Goal: Task Accomplishment & Management: Manage account settings

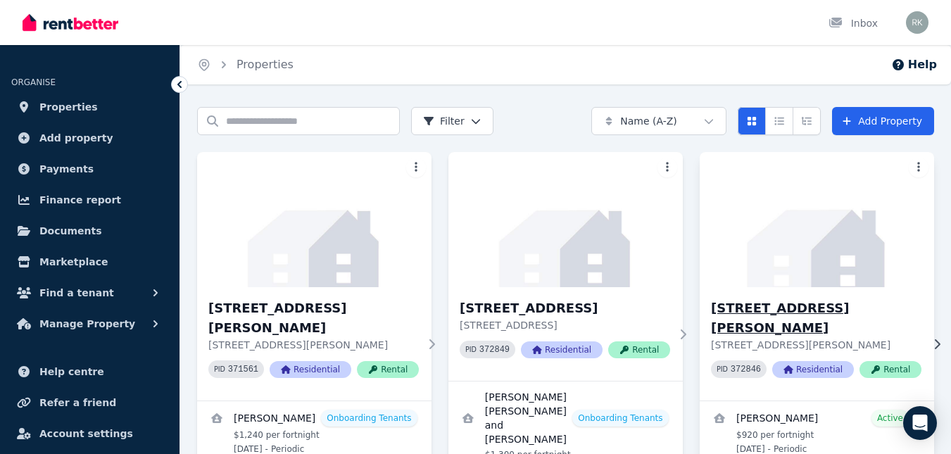
click at [807, 293] on div "[STREET_ADDRESS][PERSON_NAME] [STREET_ADDRESS][PERSON_NAME] PID 372846 Resident…" at bounding box center [816, 343] width 234 height 113
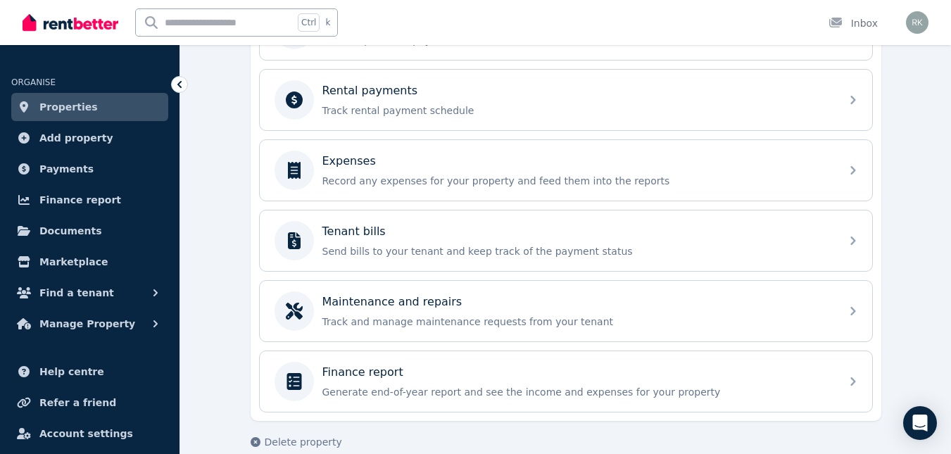
scroll to position [607, 0]
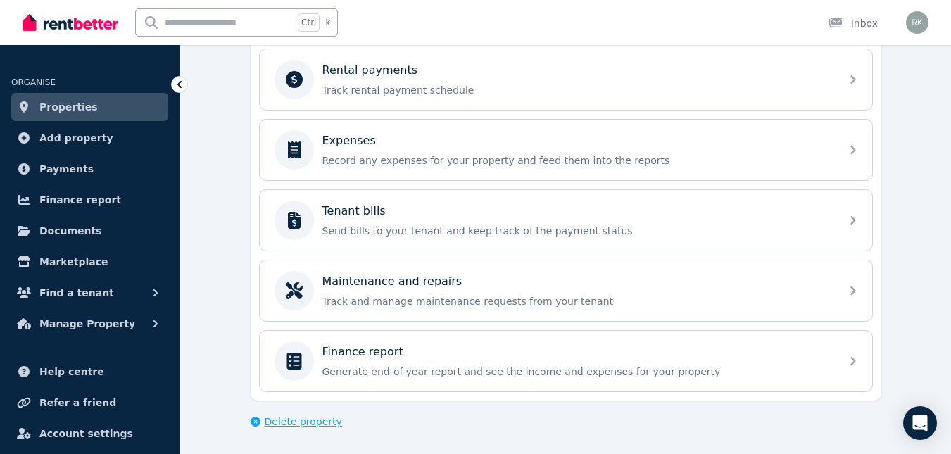
click at [299, 419] on span "Delete property" at bounding box center [303, 421] width 77 height 14
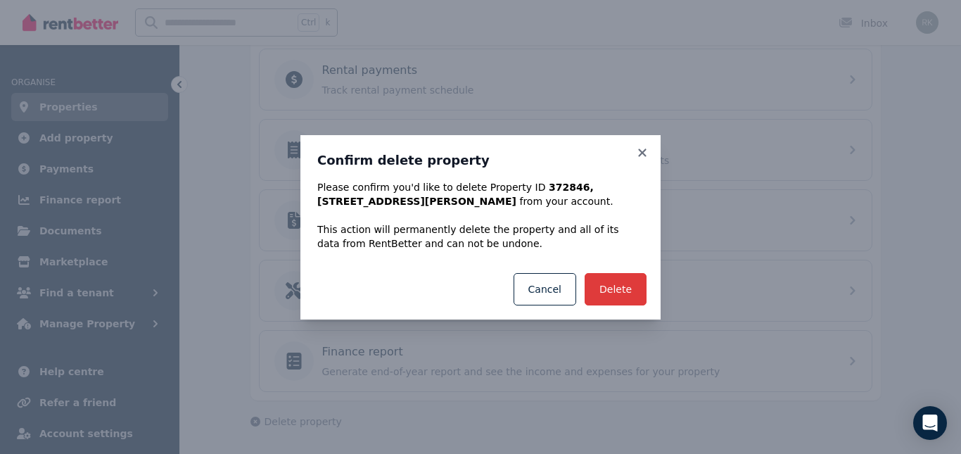
click at [626, 284] on button "Delete" at bounding box center [616, 289] width 62 height 32
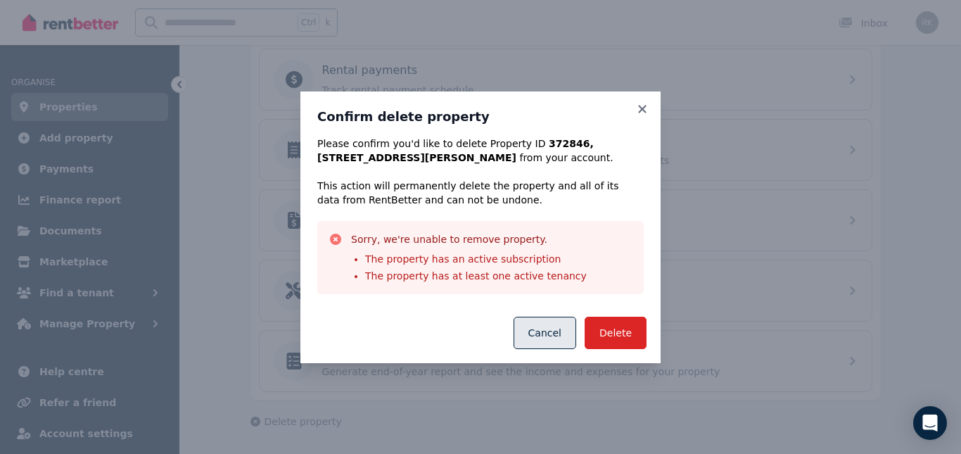
click at [545, 337] on button "Cancel" at bounding box center [545, 333] width 63 height 32
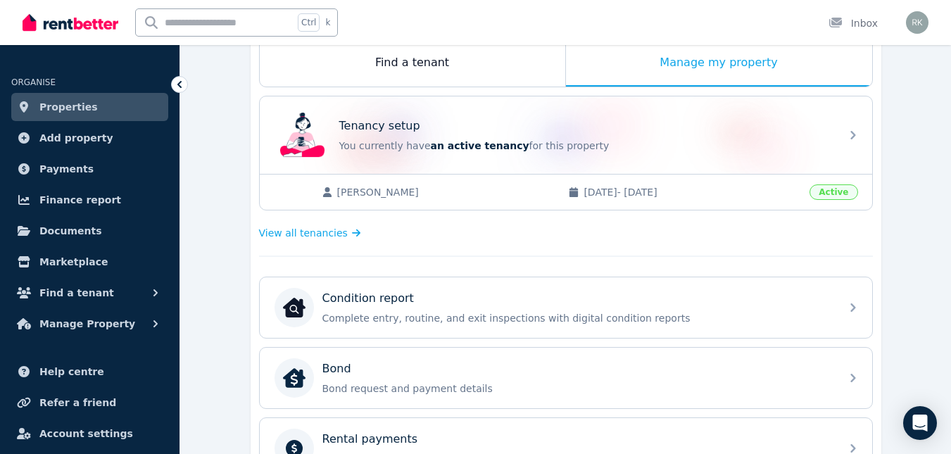
scroll to position [185, 0]
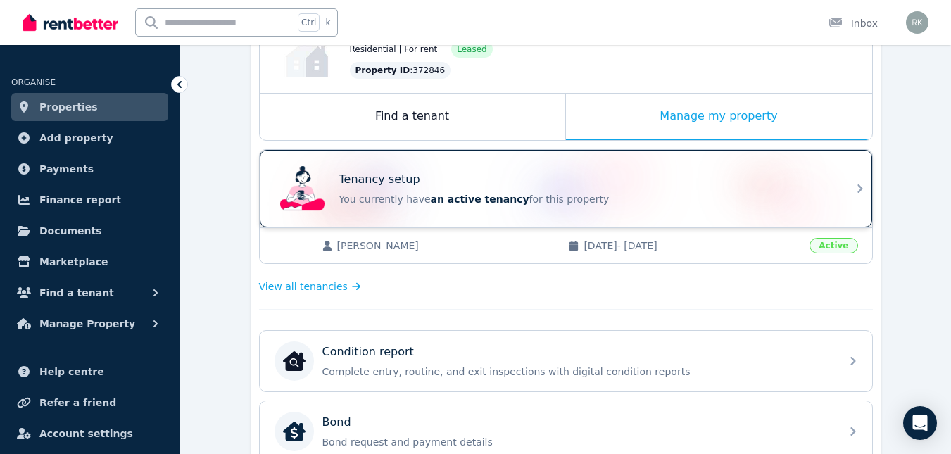
click at [859, 189] on icon at bounding box center [859, 188] width 17 height 17
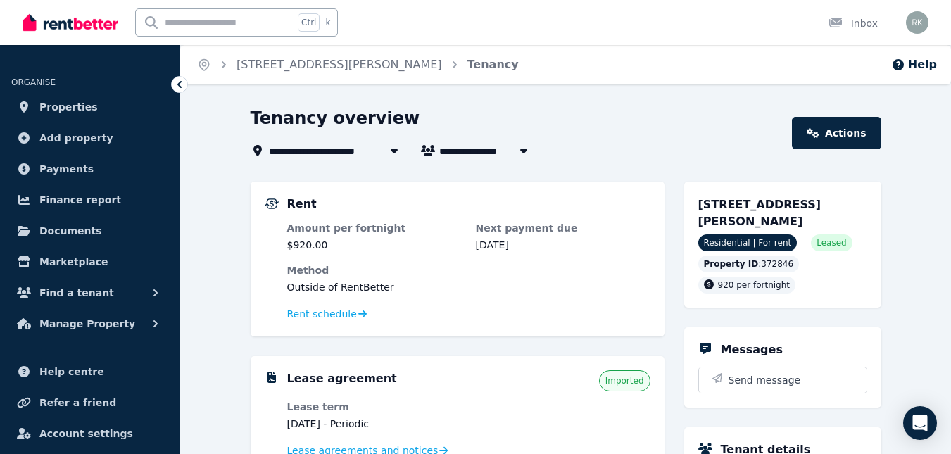
click at [522, 149] on icon "button" at bounding box center [522, 151] width 7 height 4
type input "**********"
click at [397, 149] on icon at bounding box center [394, 150] width 14 height 11
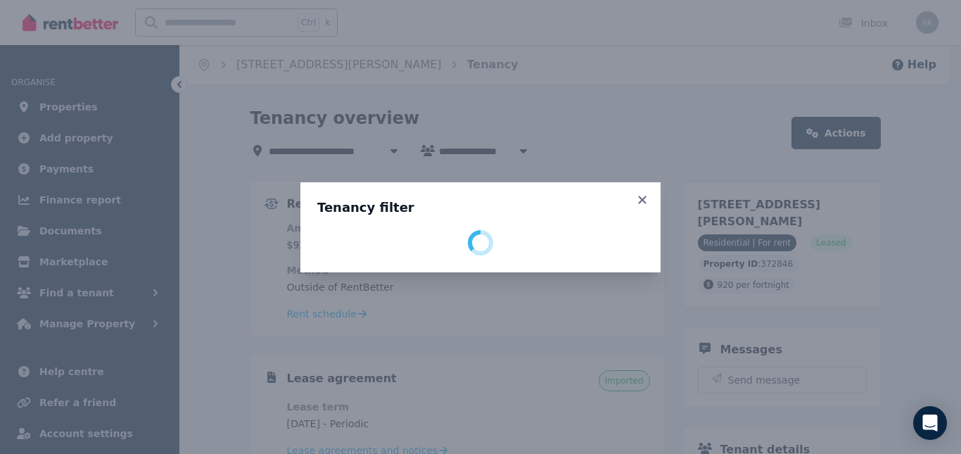
select select "**********"
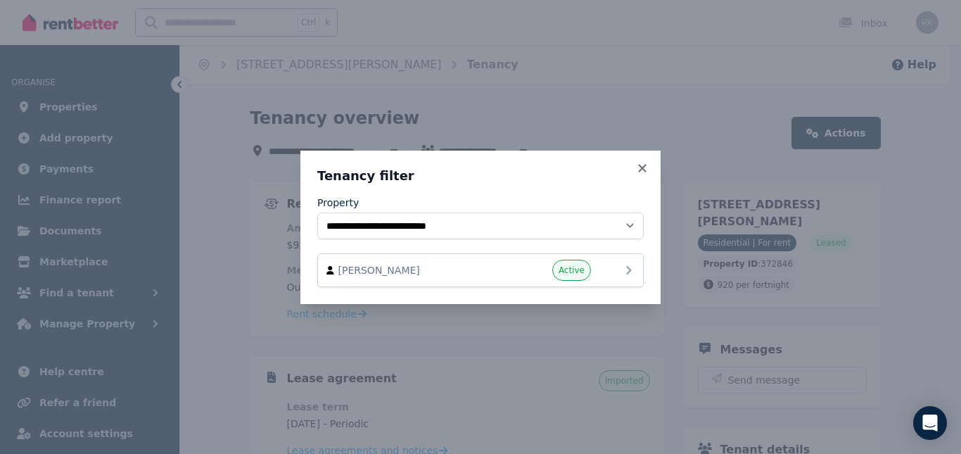
click at [573, 265] on span "Active" at bounding box center [572, 270] width 26 height 11
click at [622, 263] on icon at bounding box center [629, 270] width 17 height 17
click at [382, 266] on span "[PERSON_NAME]" at bounding box center [418, 270] width 160 height 14
click at [645, 169] on icon at bounding box center [642, 168] width 14 height 13
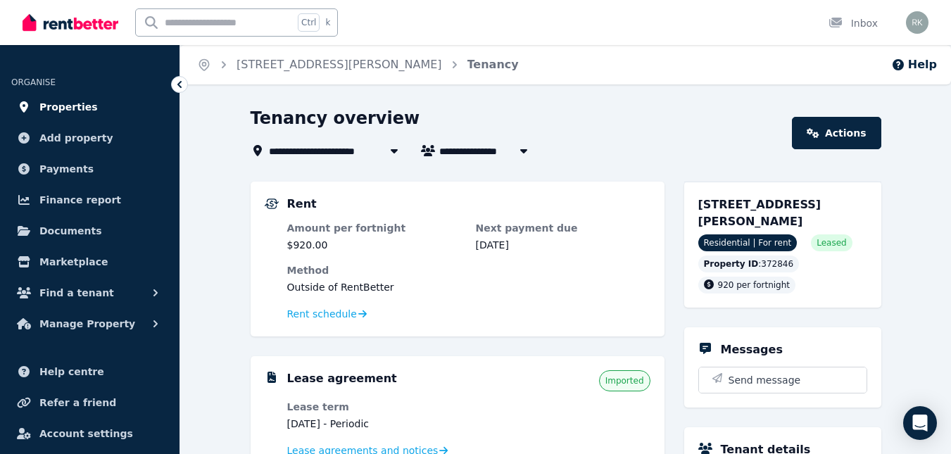
click at [70, 106] on span "Properties" at bounding box center [68, 107] width 58 height 17
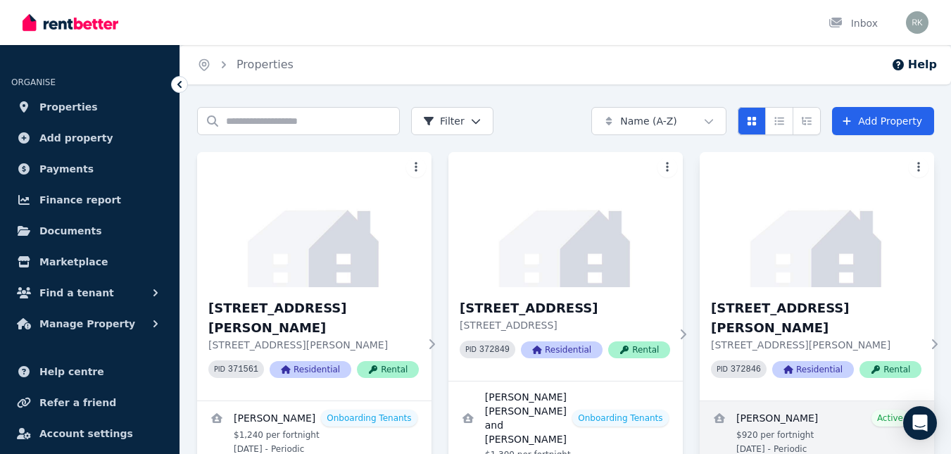
click at [761, 405] on link "View details for Danielle Albrook" at bounding box center [816, 432] width 234 height 62
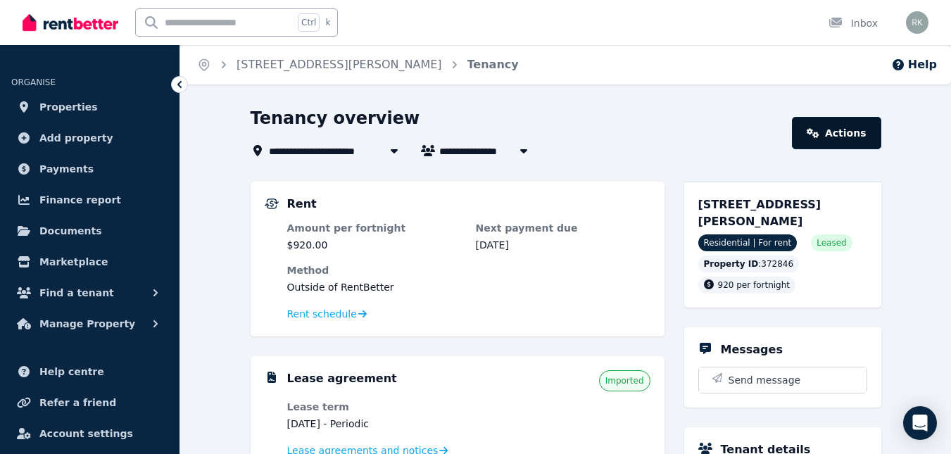
click at [819, 132] on icon at bounding box center [813, 133] width 12 height 10
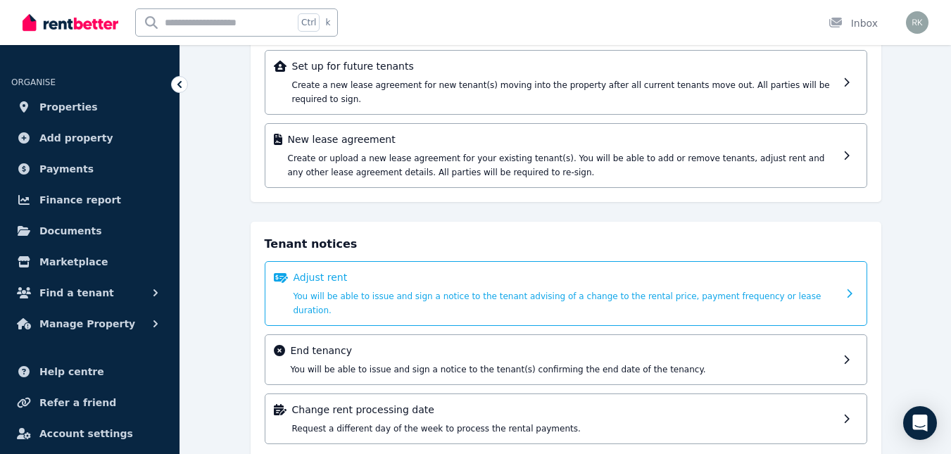
scroll to position [137, 0]
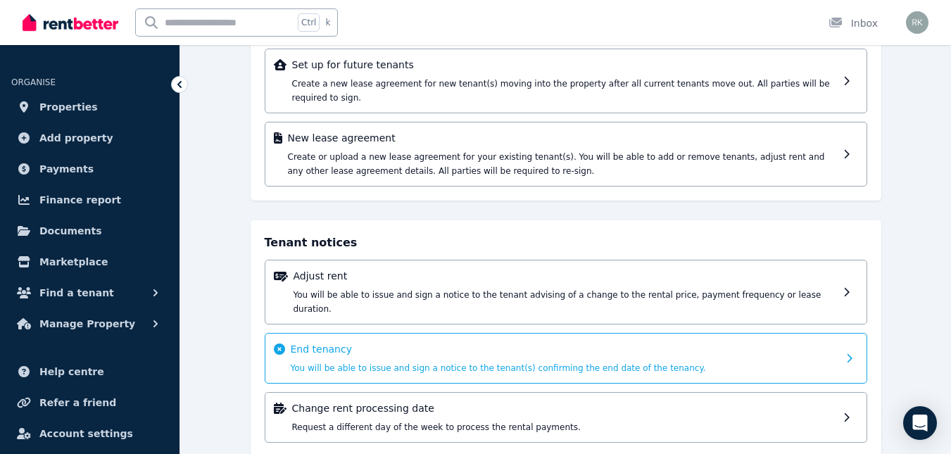
click at [846, 353] on icon at bounding box center [853, 358] width 15 height 10
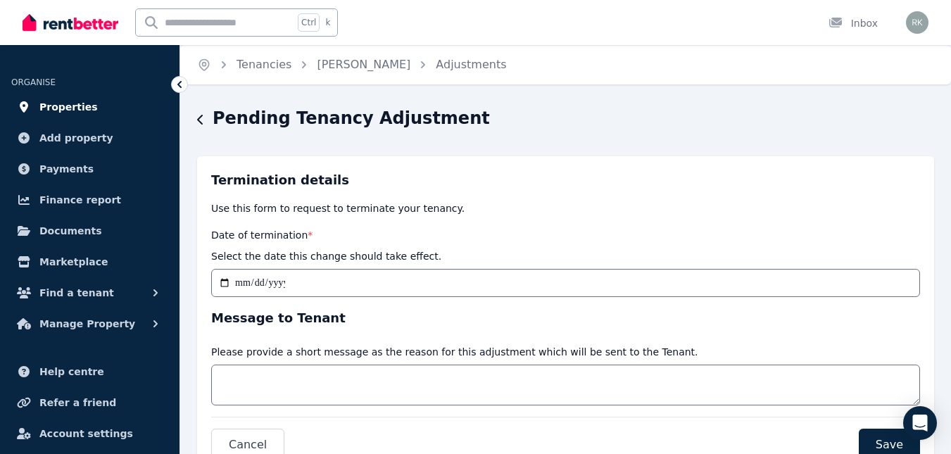
click at [67, 99] on span "Properties" at bounding box center [68, 107] width 58 height 17
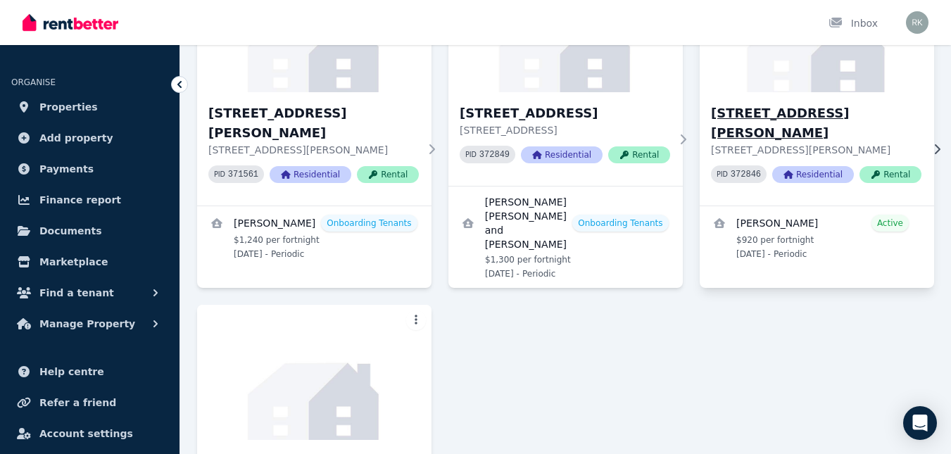
scroll to position [211, 0]
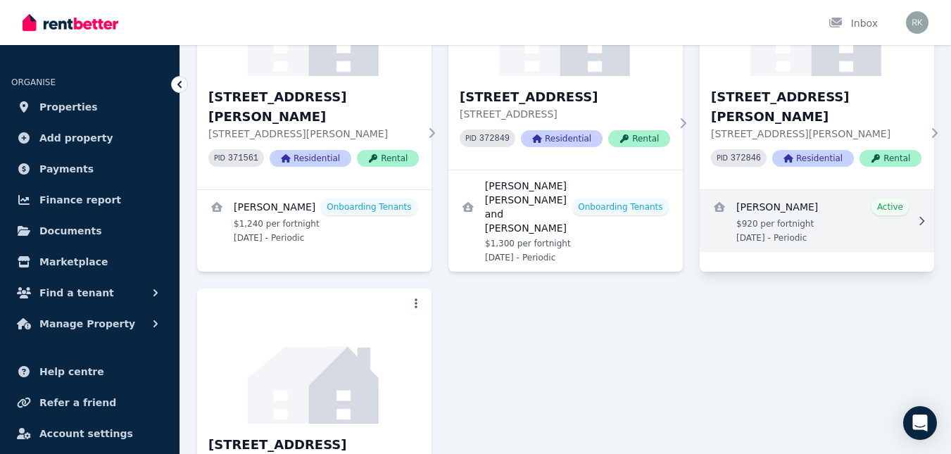
click at [921, 216] on icon at bounding box center [921, 221] width 14 height 10
click at [885, 190] on link "View details for Danielle Albrook" at bounding box center [816, 221] width 234 height 62
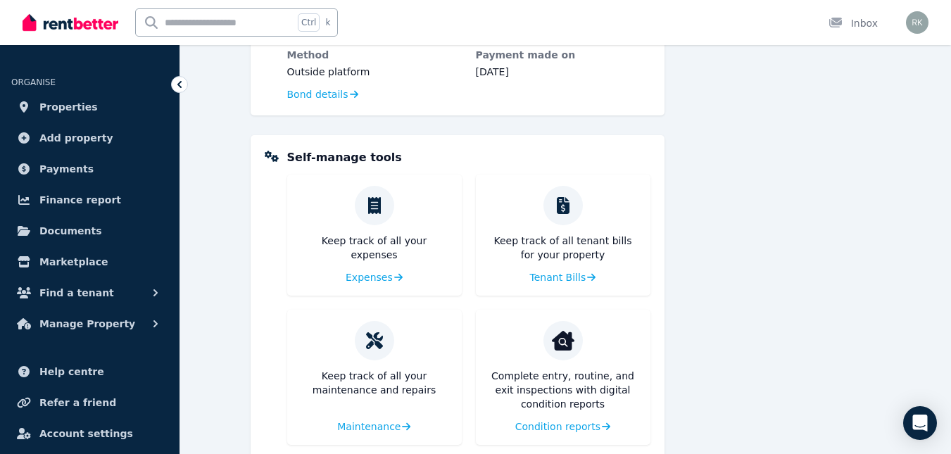
scroll to position [561, 0]
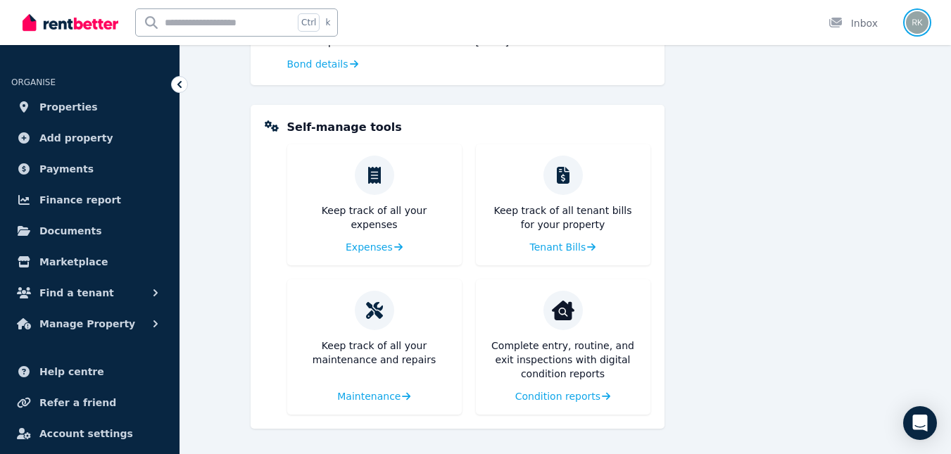
click at [914, 15] on img "button" at bounding box center [917, 22] width 23 height 23
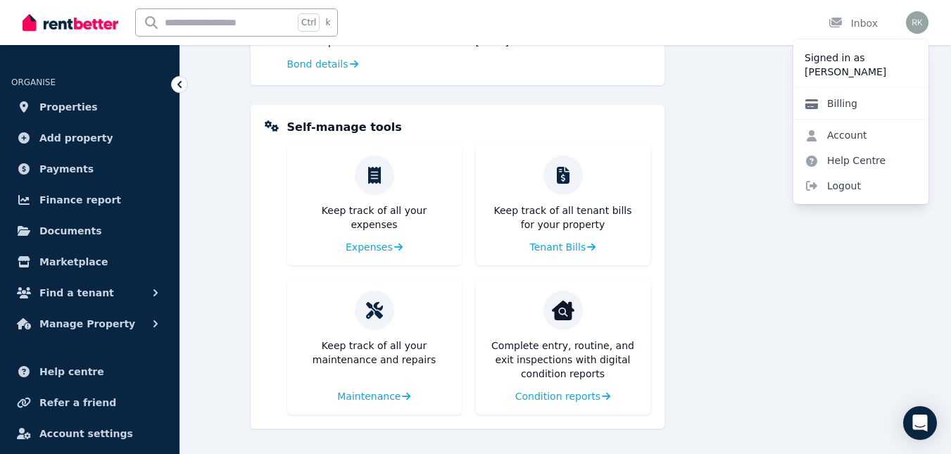
click at [845, 102] on link "Billing" at bounding box center [830, 103] width 75 height 25
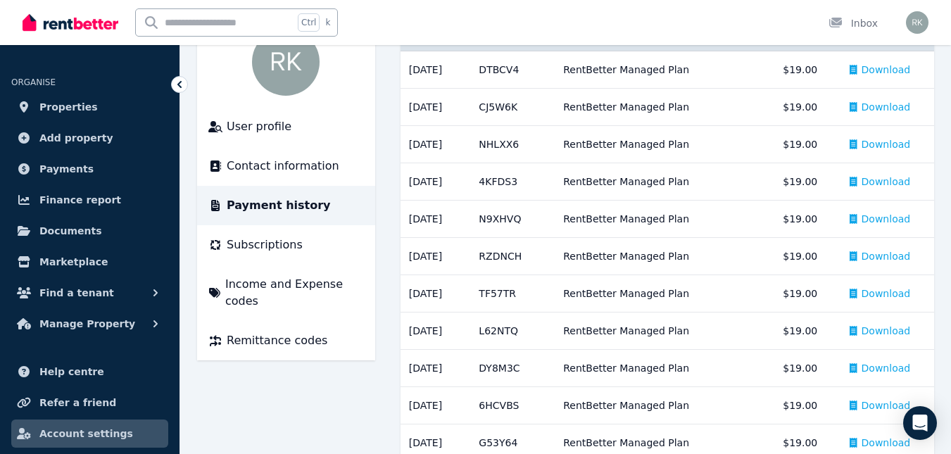
scroll to position [141, 0]
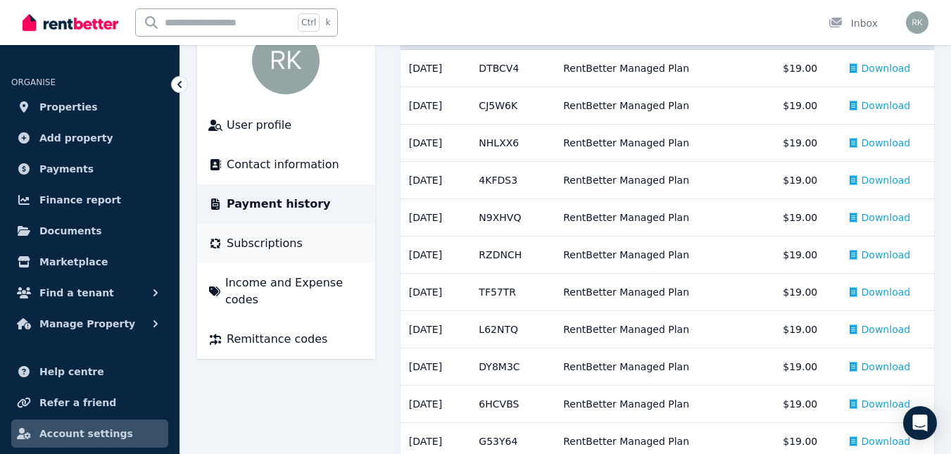
click at [274, 241] on span "Subscriptions" at bounding box center [265, 243] width 76 height 17
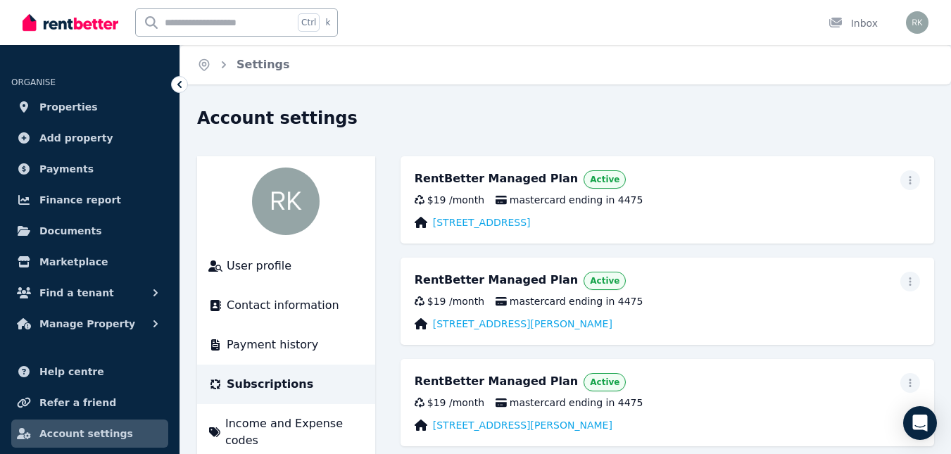
scroll to position [70, 0]
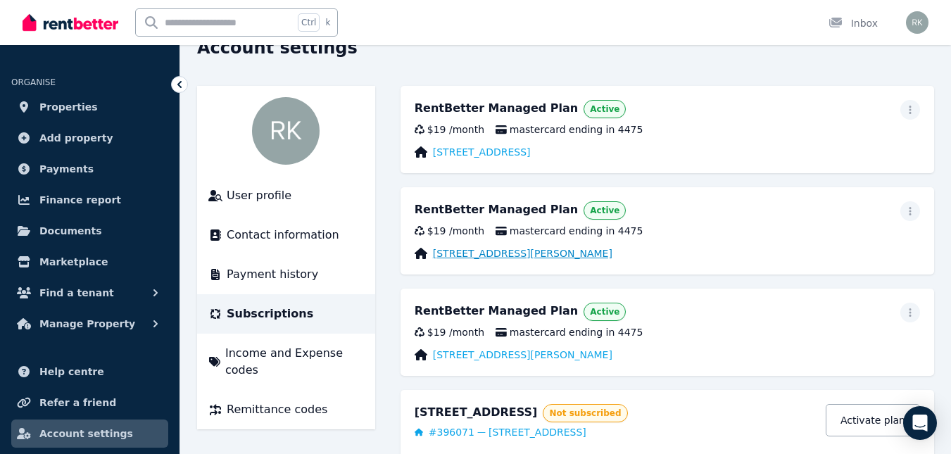
click at [484, 252] on link "[STREET_ADDRESS][PERSON_NAME]" at bounding box center [522, 253] width 179 height 14
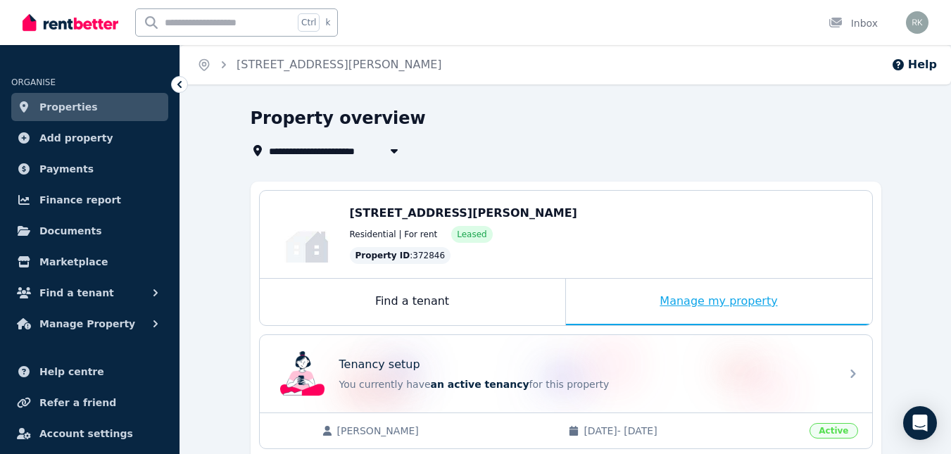
click at [701, 296] on div "Manage my property" at bounding box center [719, 302] width 306 height 46
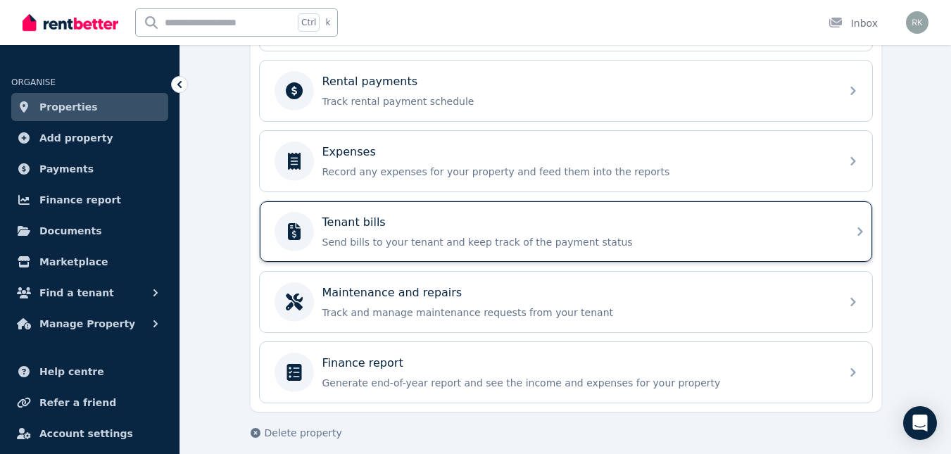
scroll to position [607, 0]
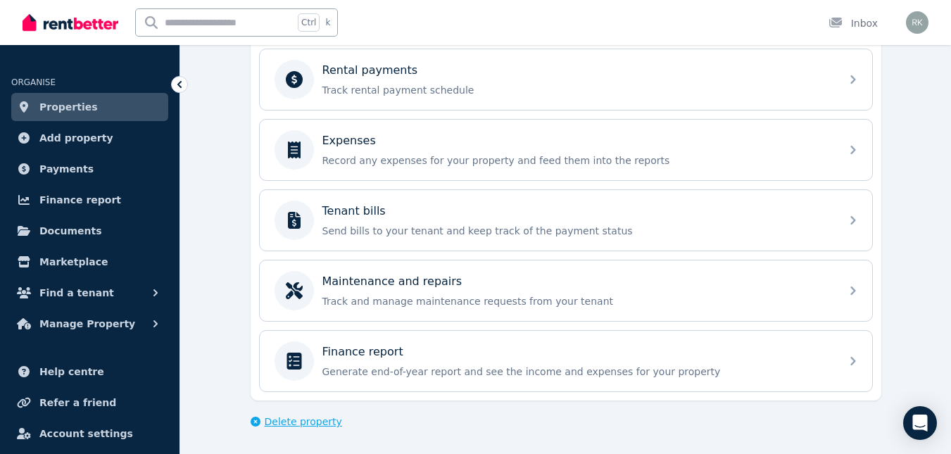
click at [295, 422] on span "Delete property" at bounding box center [303, 421] width 77 height 14
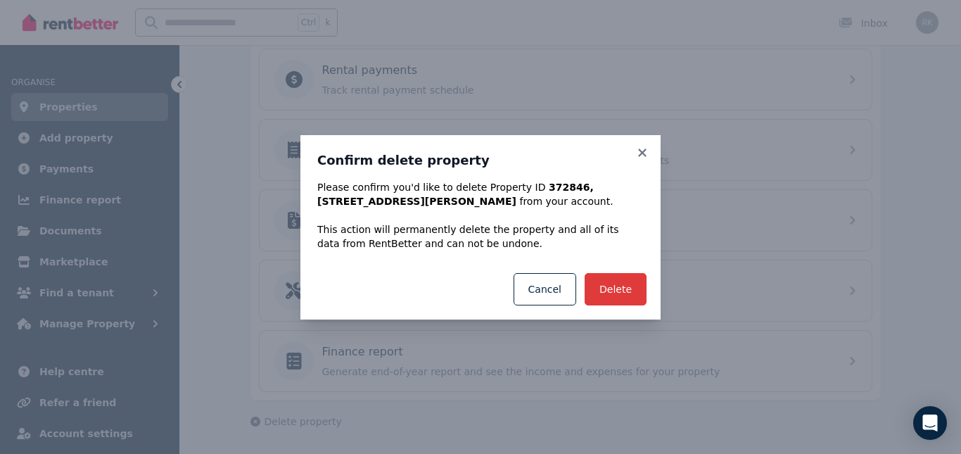
click at [619, 280] on button "Delete" at bounding box center [616, 289] width 62 height 32
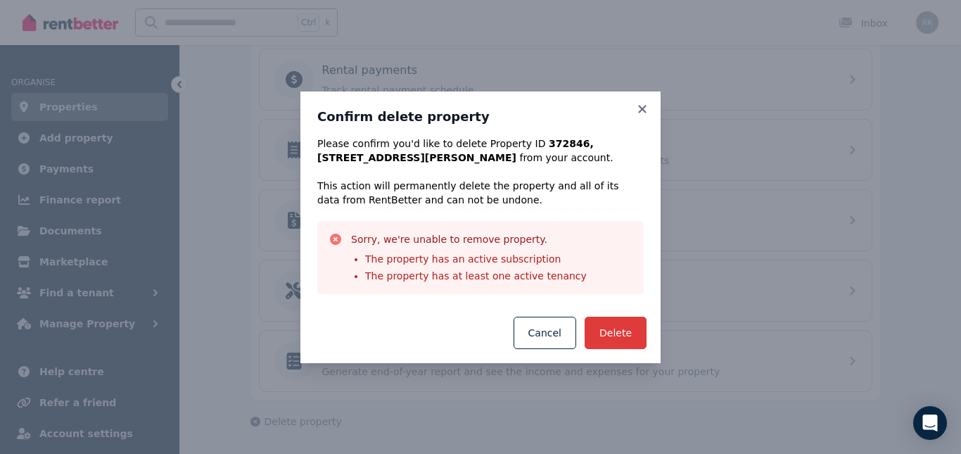
click at [609, 327] on button "Delete" at bounding box center [616, 333] width 62 height 32
click at [612, 333] on button "Delete" at bounding box center [616, 333] width 62 height 32
click at [541, 329] on button "Cancel" at bounding box center [545, 333] width 63 height 32
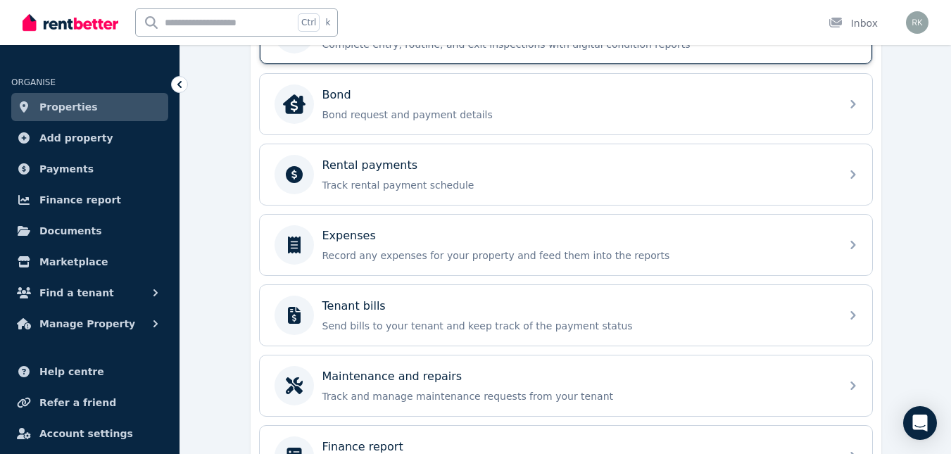
scroll to position [185, 0]
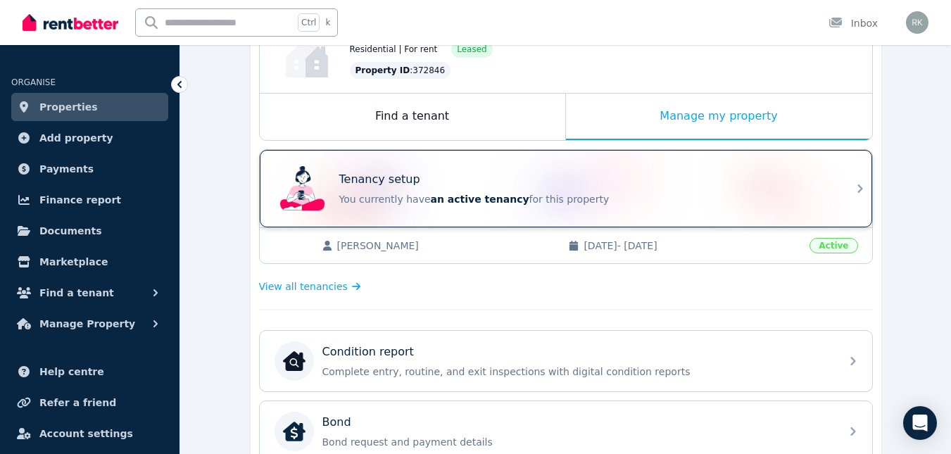
click at [452, 199] on span "an active tenancy" at bounding box center [480, 199] width 99 height 11
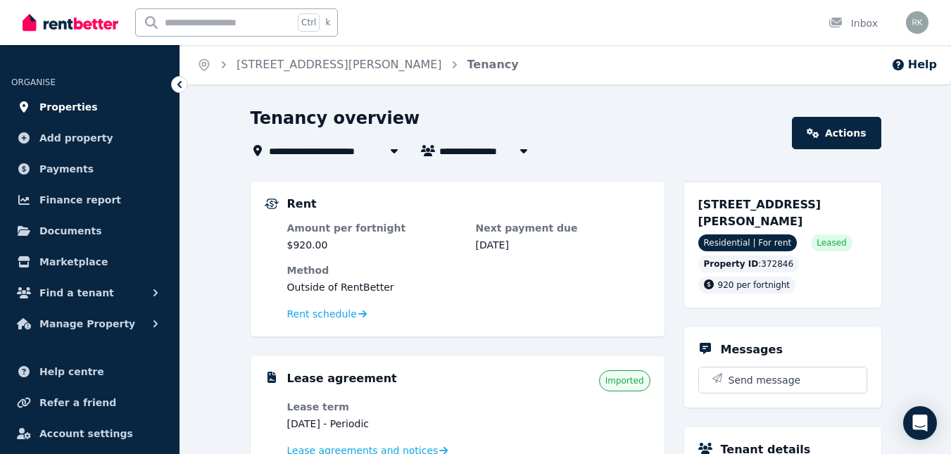
click at [74, 103] on span "Properties" at bounding box center [68, 107] width 58 height 17
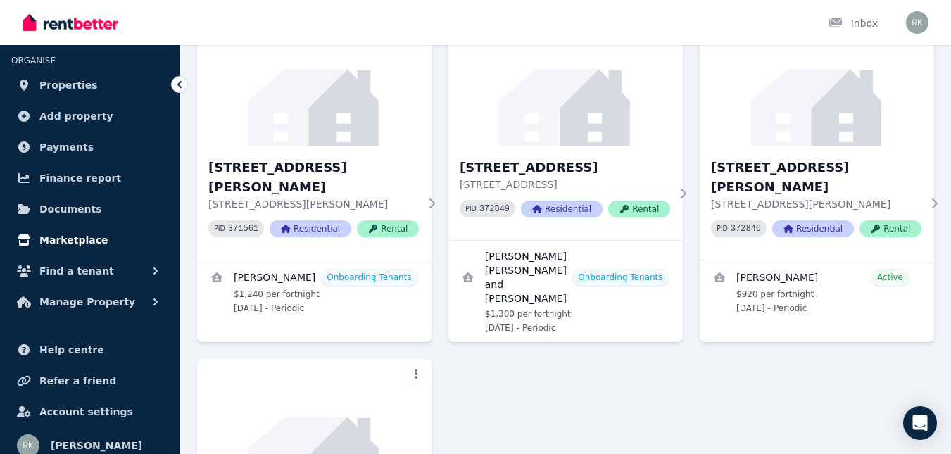
scroll to position [33, 0]
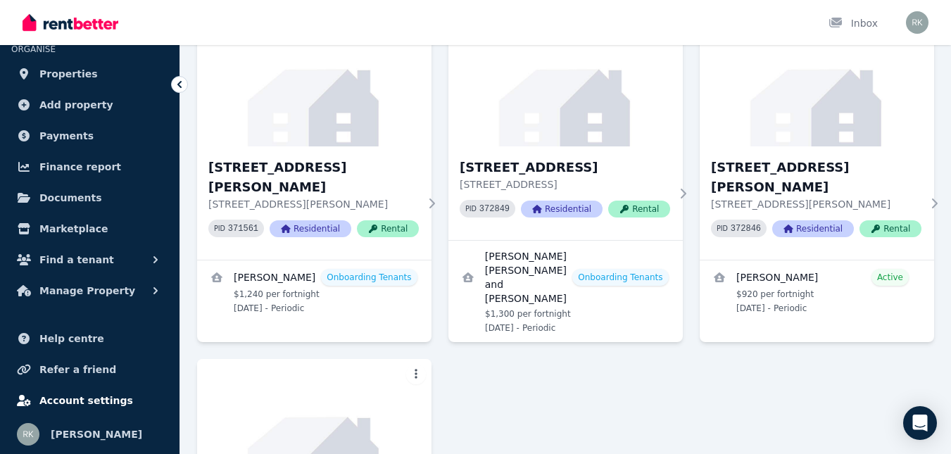
click at [63, 398] on span "Account settings" at bounding box center [86, 400] width 94 height 17
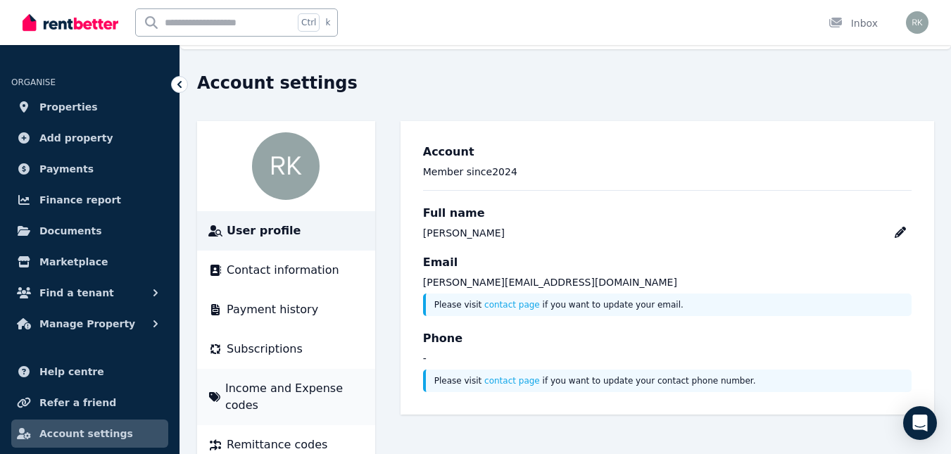
scroll to position [54, 0]
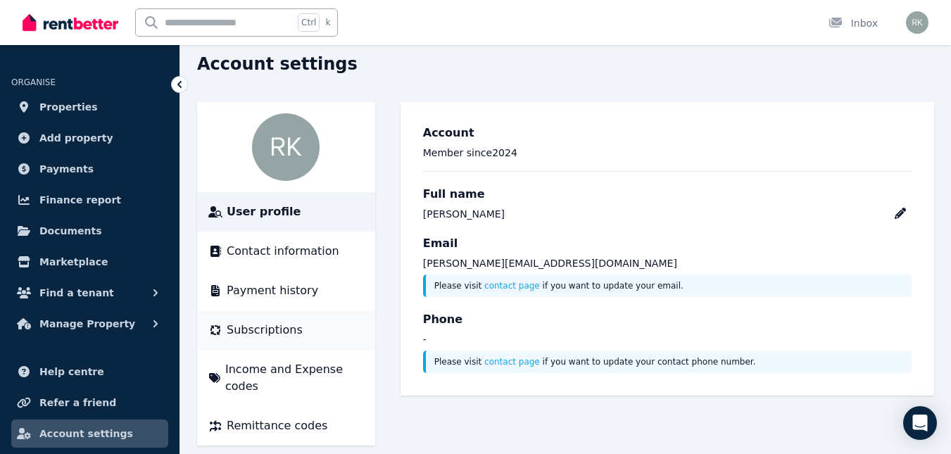
click at [259, 329] on span "Subscriptions" at bounding box center [265, 330] width 76 height 17
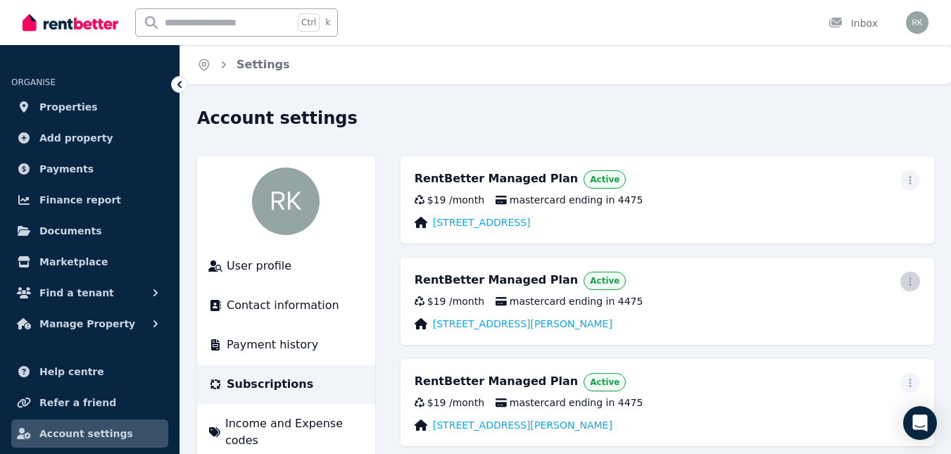
click at [912, 282] on icon "button" at bounding box center [909, 282] width 11 height 10
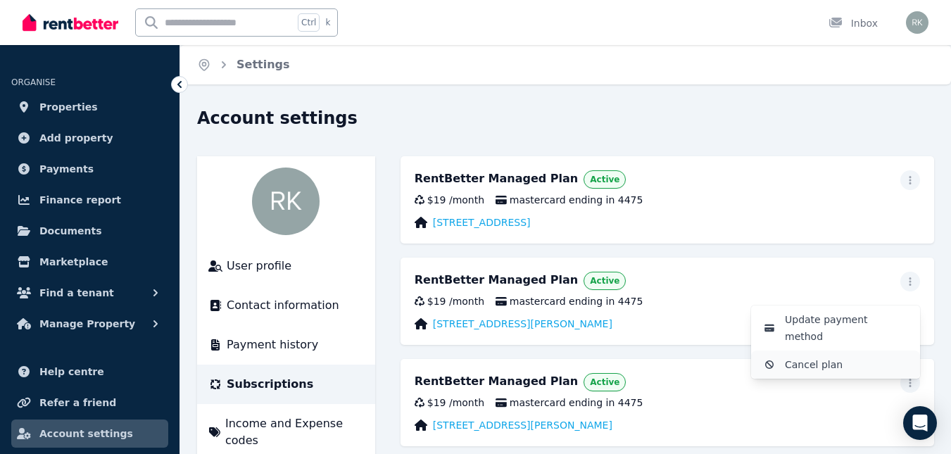
click at [816, 356] on span "Cancel plan" at bounding box center [847, 364] width 124 height 17
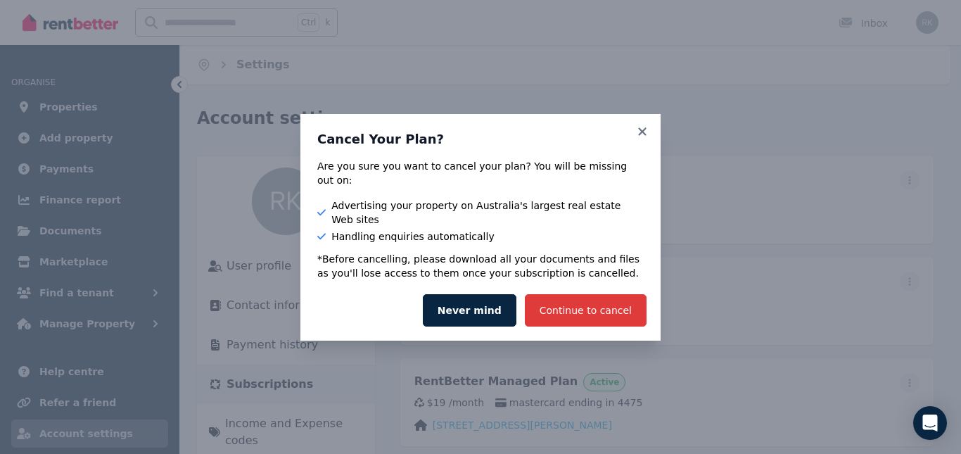
click at [588, 296] on button "Continue to cancel" at bounding box center [586, 310] width 122 height 32
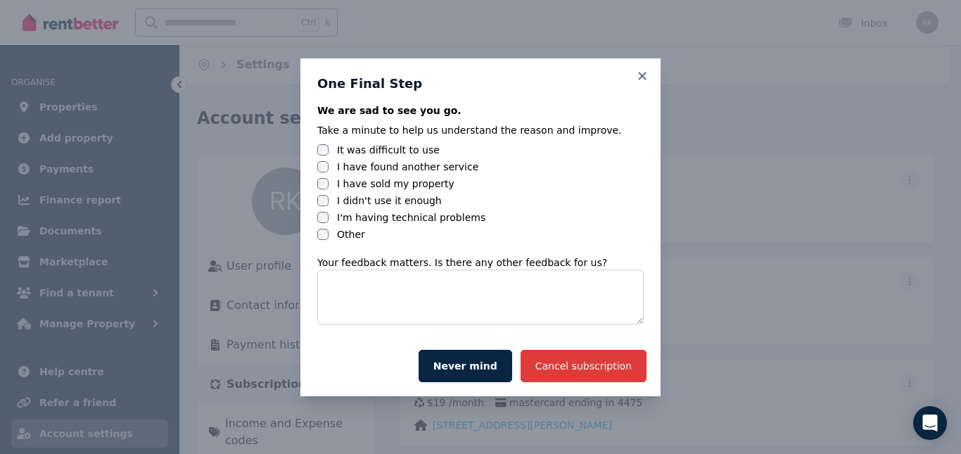
click at [602, 360] on button "Cancel subscription" at bounding box center [584, 366] width 126 height 32
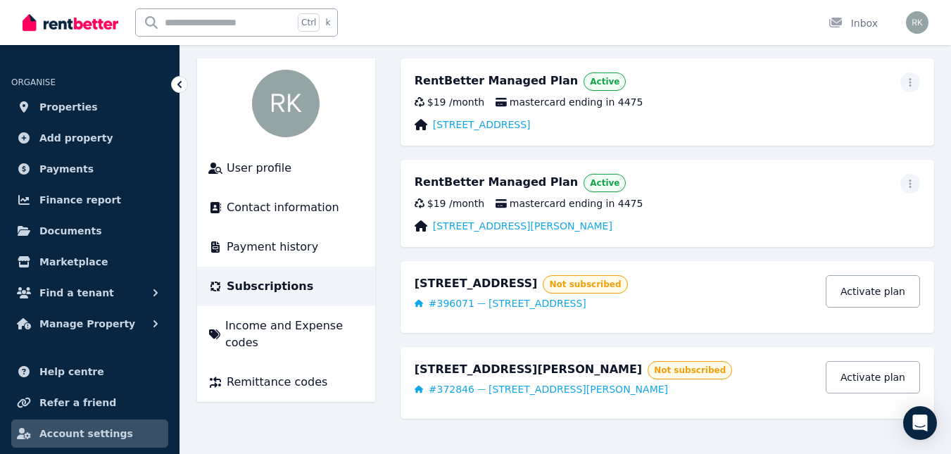
scroll to position [102, 0]
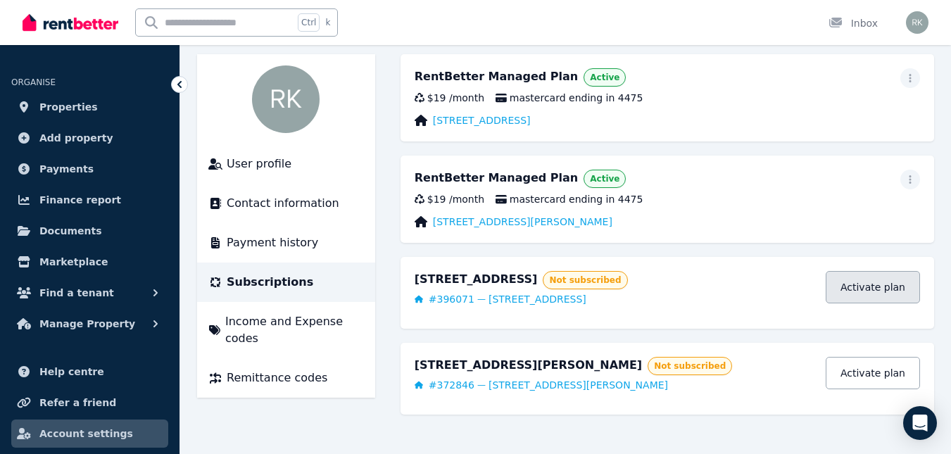
click at [868, 289] on link "Activate plan" at bounding box center [872, 287] width 94 height 32
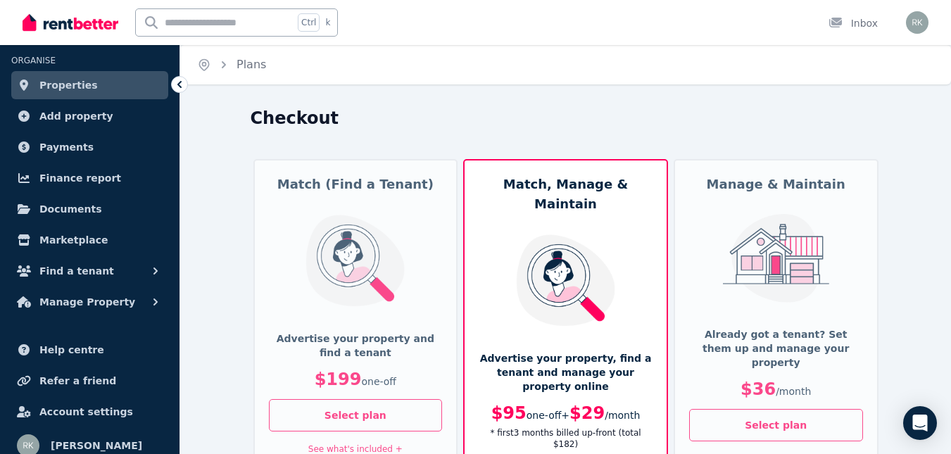
scroll to position [33, 0]
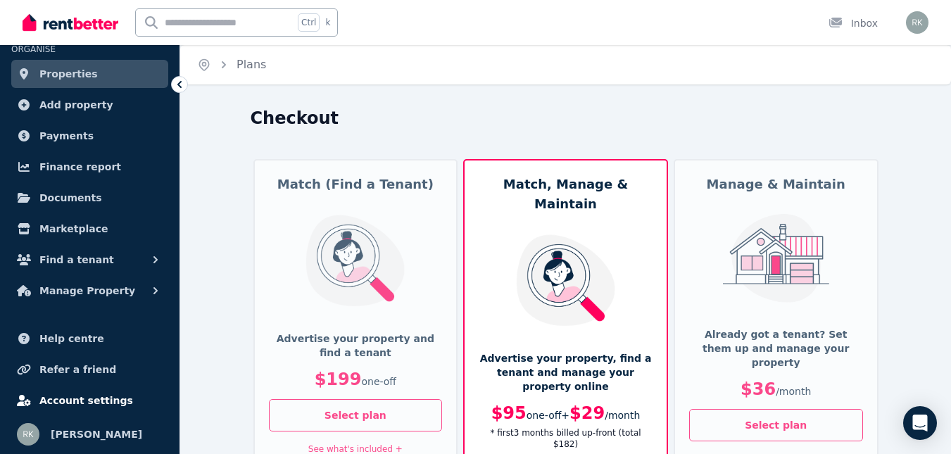
click at [81, 403] on span "Account settings" at bounding box center [86, 400] width 94 height 17
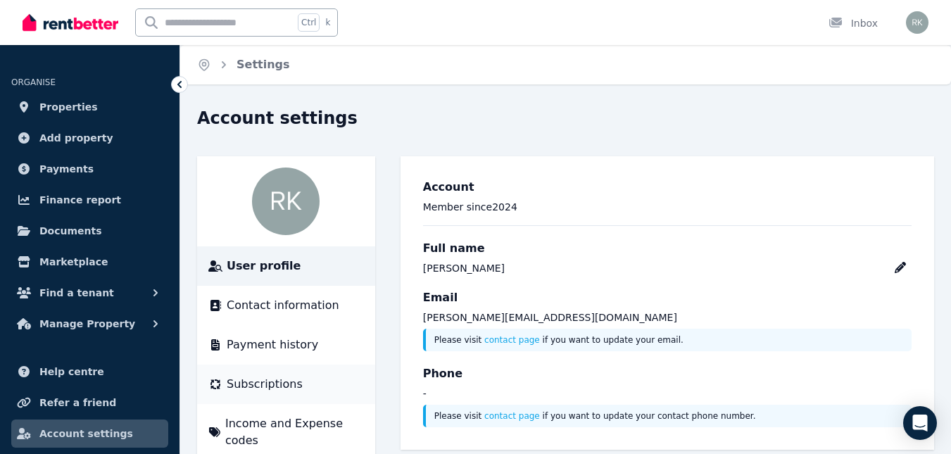
click at [265, 381] on span "Subscriptions" at bounding box center [265, 384] width 76 height 17
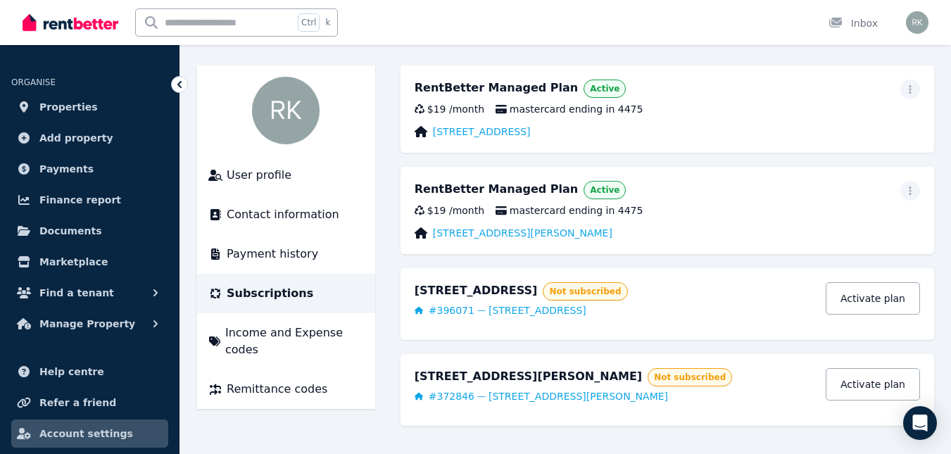
scroll to position [102, 0]
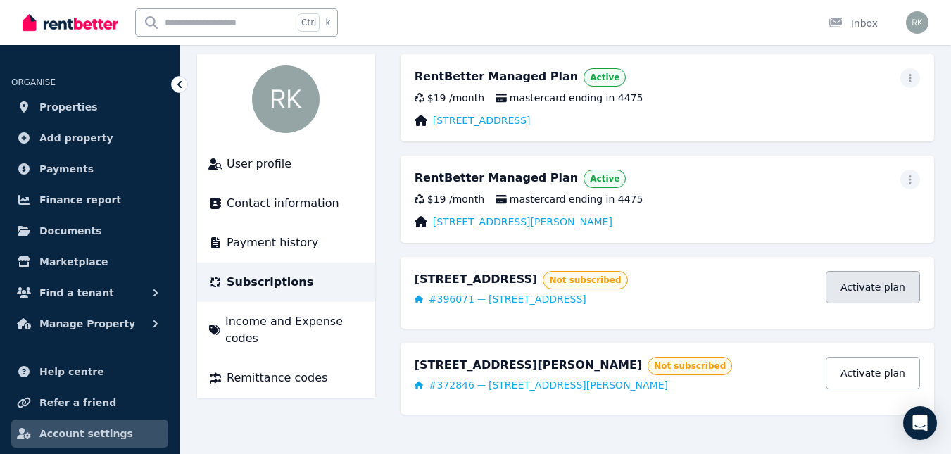
click at [880, 289] on link "Activate plan" at bounding box center [872, 287] width 94 height 32
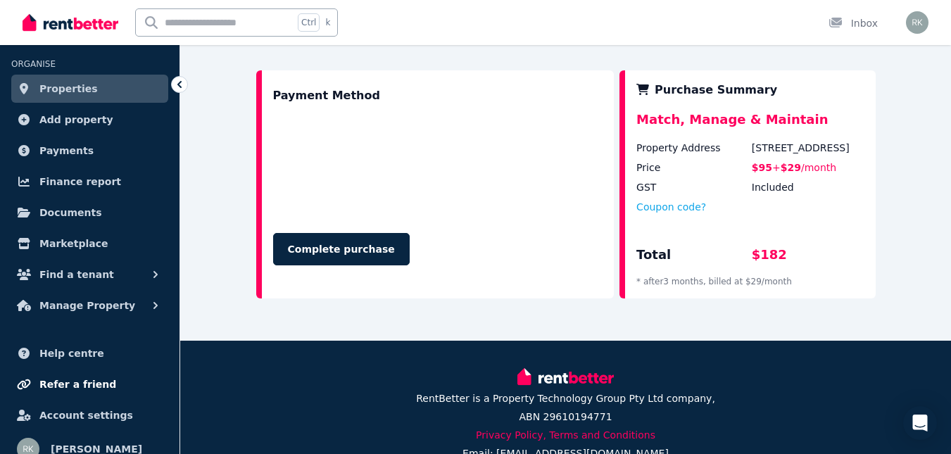
scroll to position [33, 0]
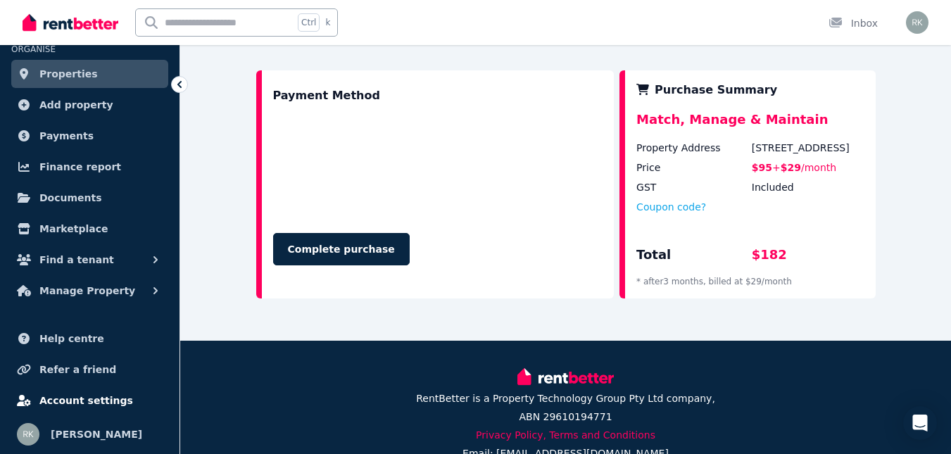
click at [69, 397] on span "Account settings" at bounding box center [86, 400] width 94 height 17
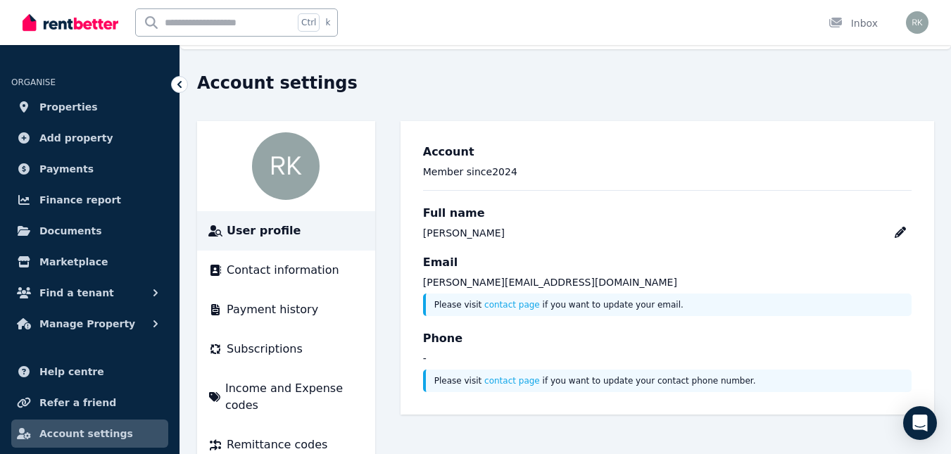
scroll to position [54, 0]
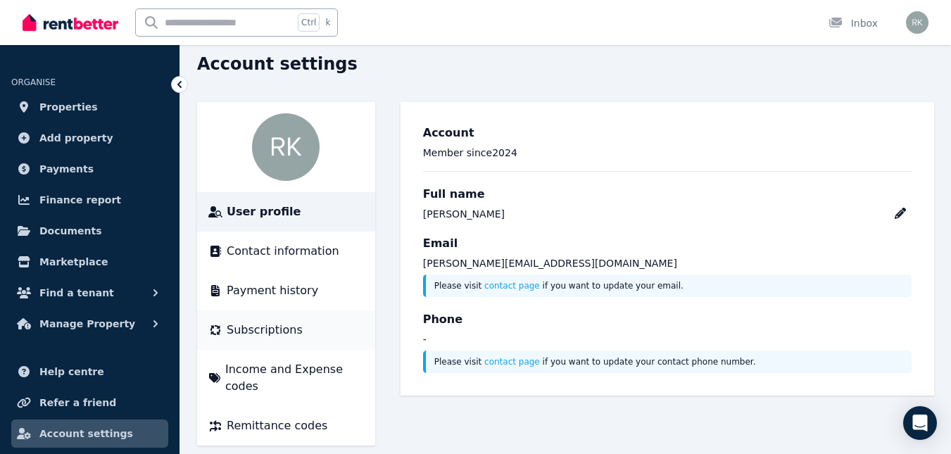
click at [251, 329] on span "Subscriptions" at bounding box center [265, 330] width 76 height 17
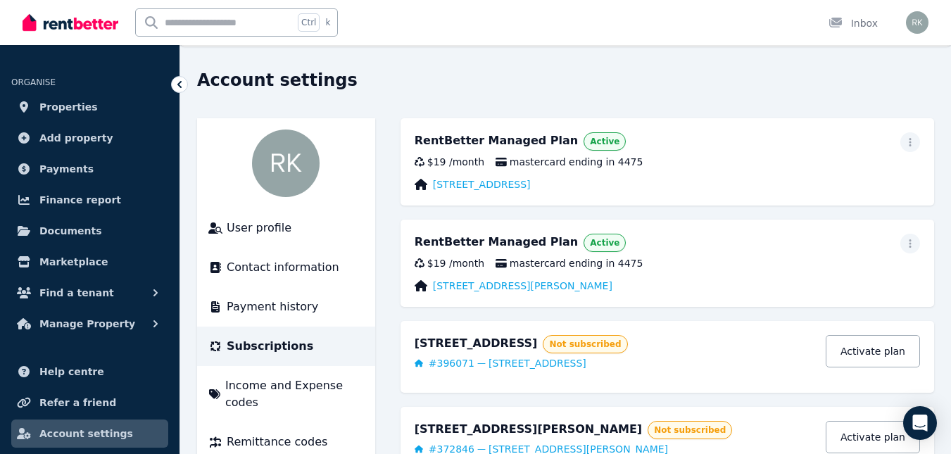
scroll to position [102, 0]
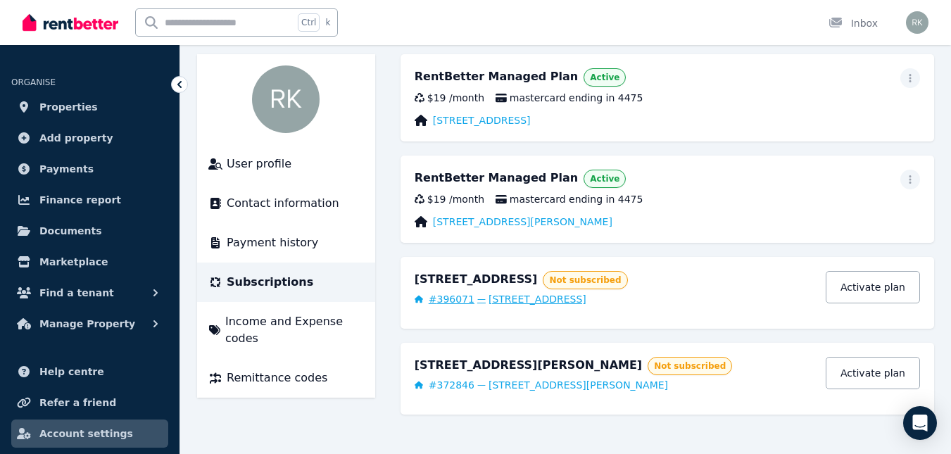
click at [490, 298] on span "[STREET_ADDRESS]" at bounding box center [537, 299] width 98 height 14
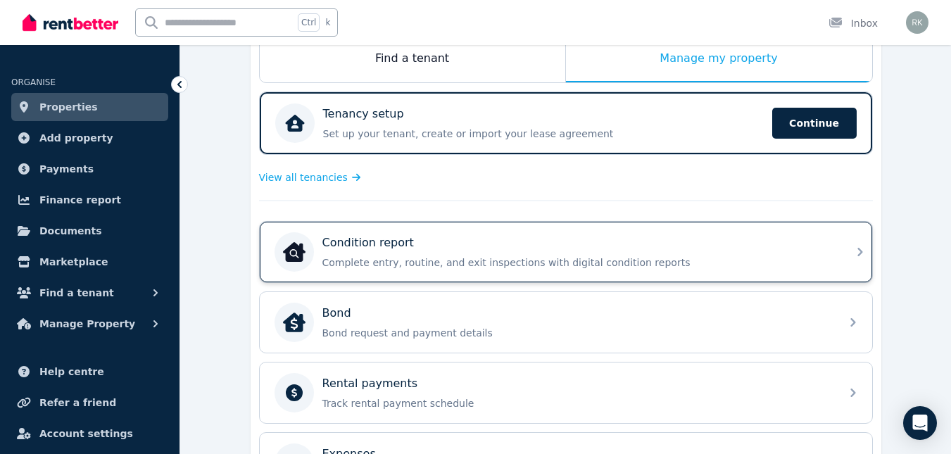
scroll to position [211, 0]
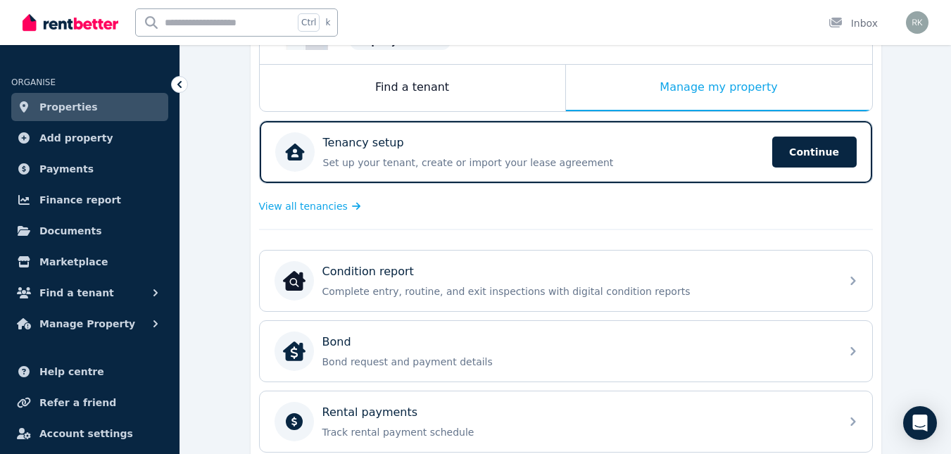
click at [89, 105] on link "Properties" at bounding box center [89, 107] width 157 height 28
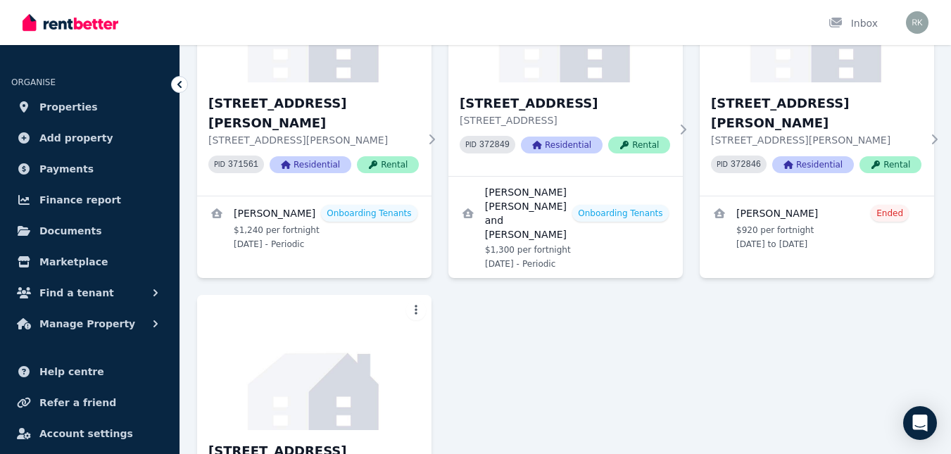
scroll to position [416, 0]
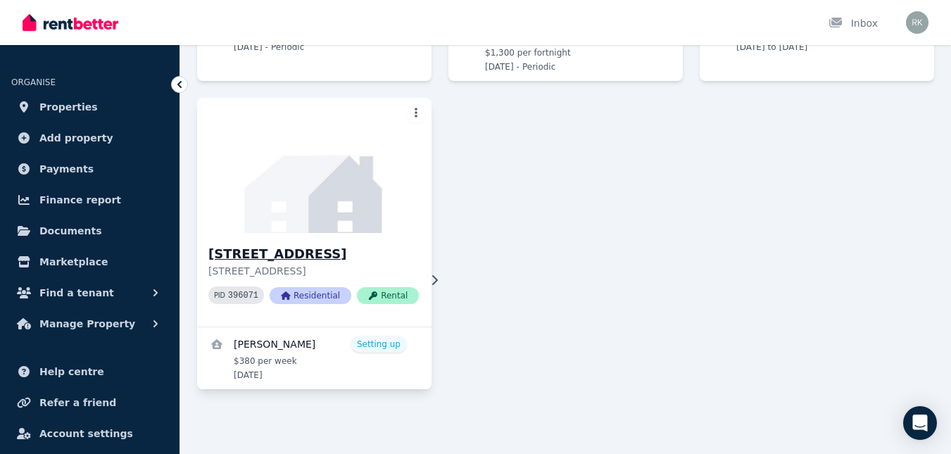
click at [293, 251] on h3 "[STREET_ADDRESS]" at bounding box center [313, 254] width 210 height 20
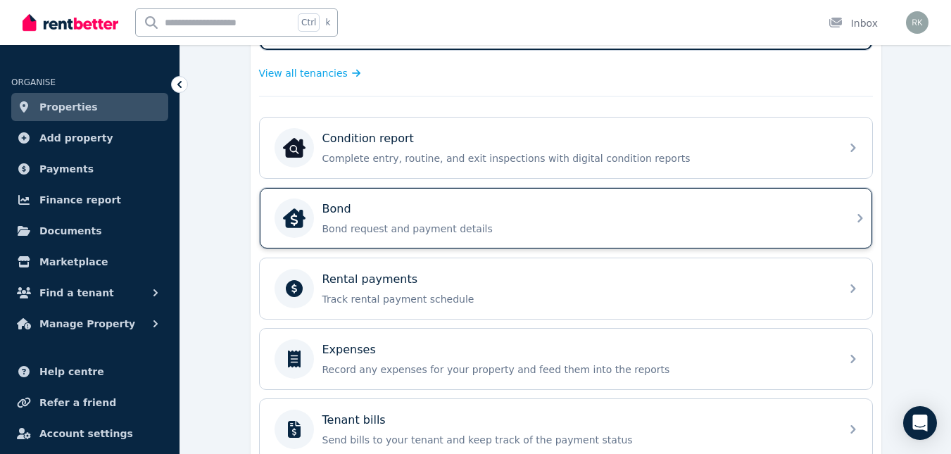
scroll to position [352, 0]
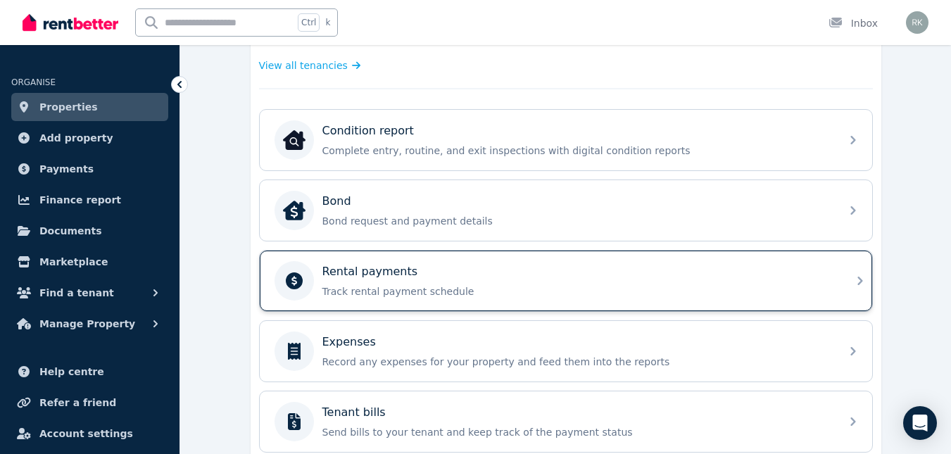
click at [353, 273] on p "Rental payments" at bounding box center [370, 271] width 96 height 17
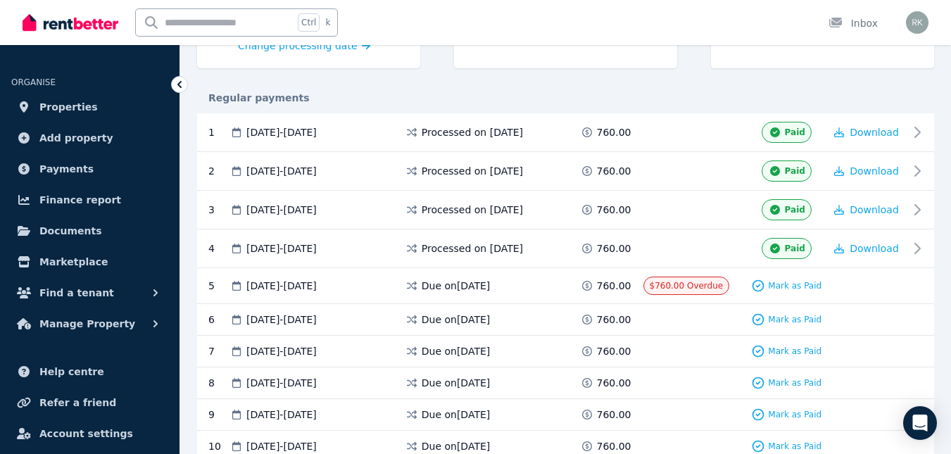
scroll to position [281, 0]
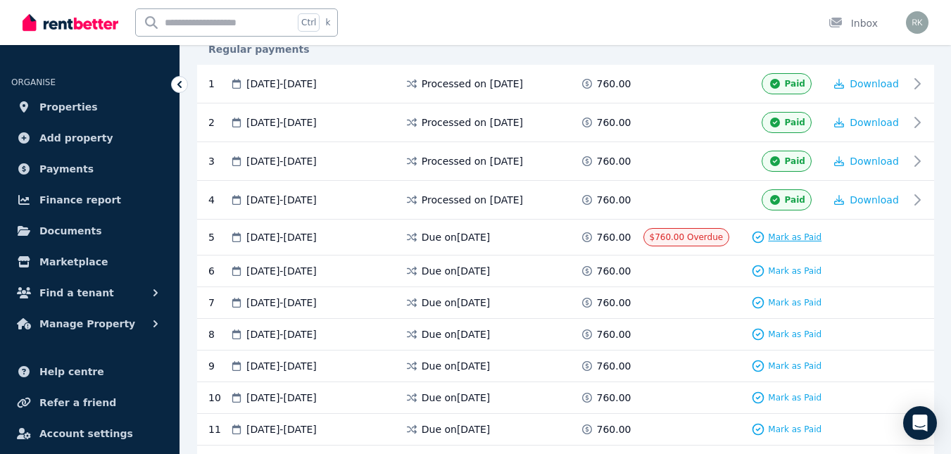
click at [778, 236] on span "Mark as Paid" at bounding box center [794, 237] width 53 height 11
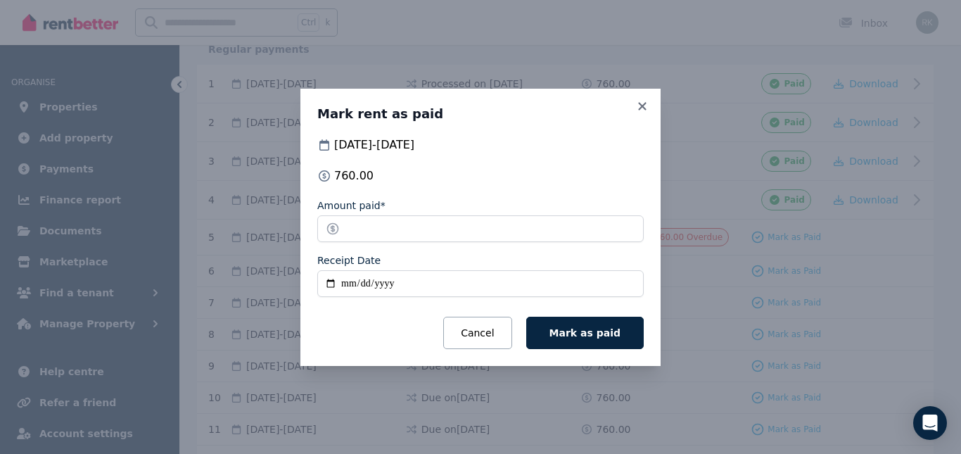
click at [327, 281] on input "Receipt Date" at bounding box center [480, 283] width 327 height 27
type input "**********"
click at [603, 333] on span "Mark as paid" at bounding box center [585, 332] width 71 height 11
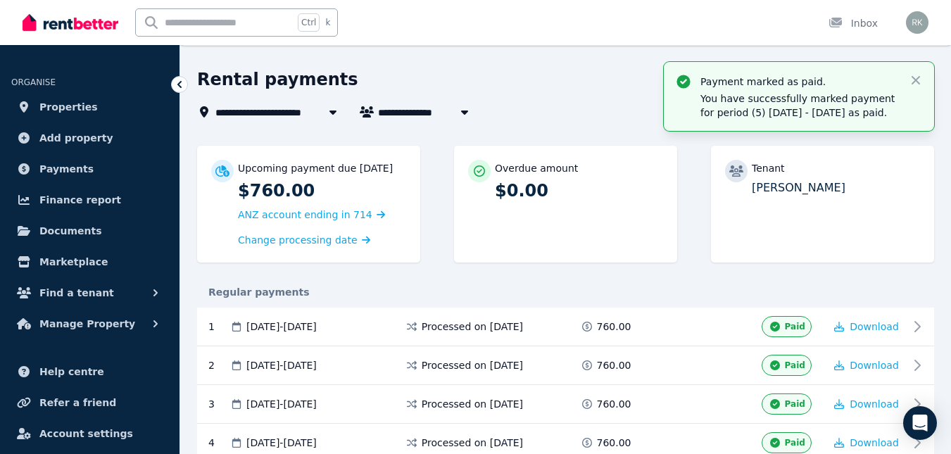
scroll to position [37, 0]
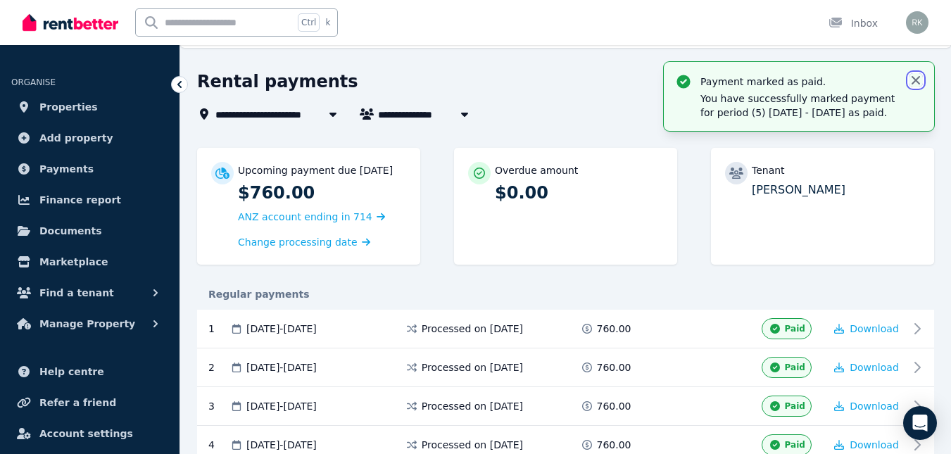
click at [916, 77] on icon "button" at bounding box center [915, 80] width 14 height 14
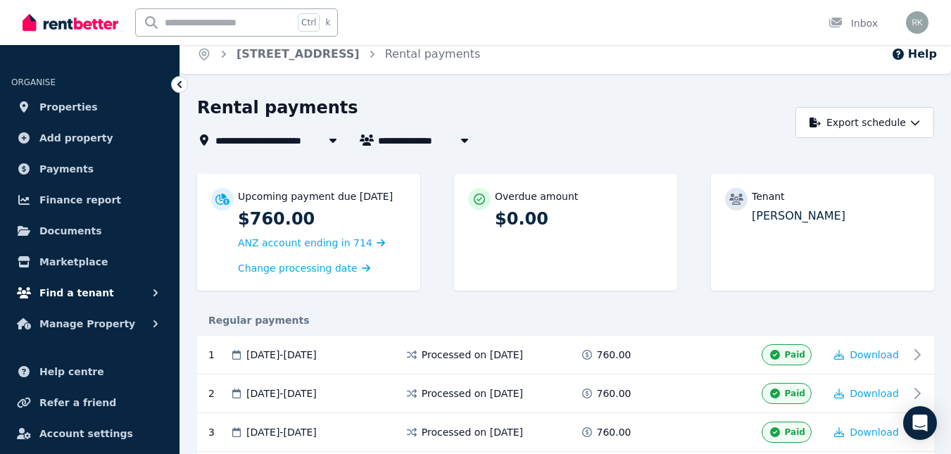
scroll to position [0, 0]
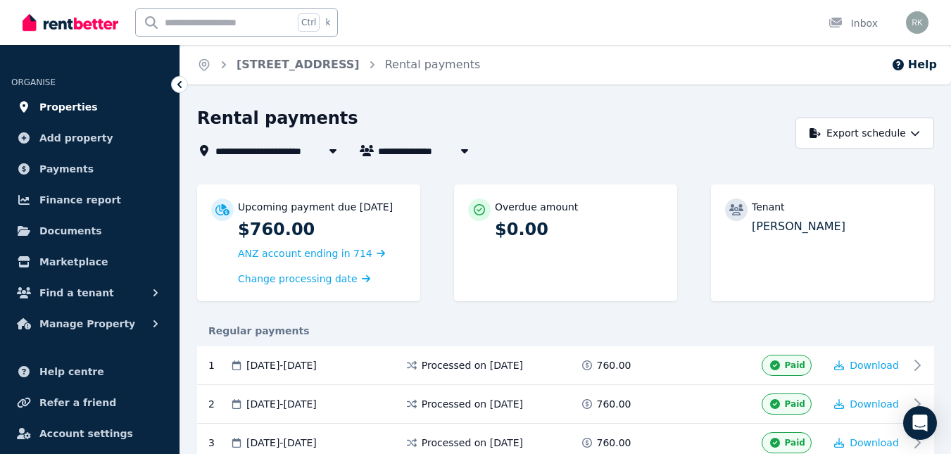
click at [53, 106] on span "Properties" at bounding box center [68, 107] width 58 height 17
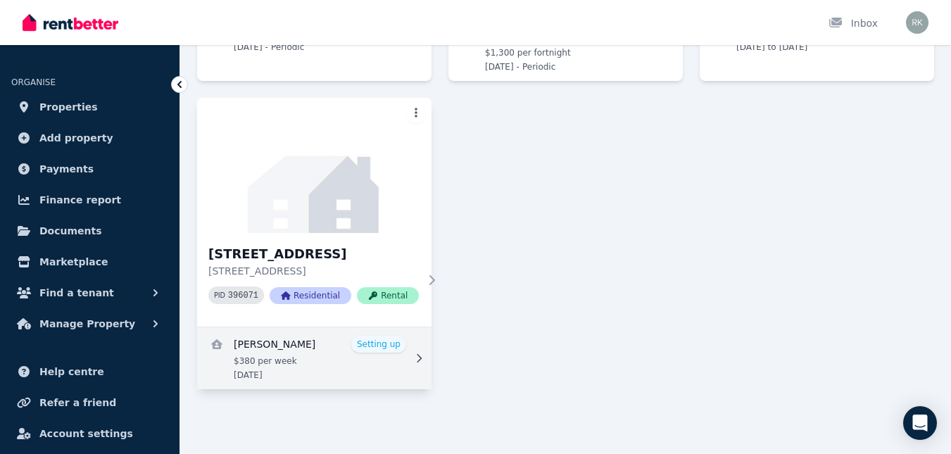
scroll to position [416, 0]
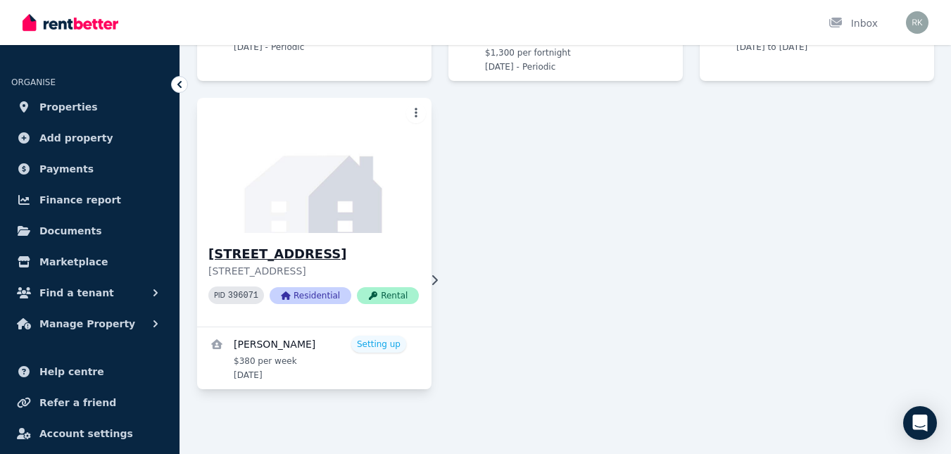
click at [306, 255] on h3 "[STREET_ADDRESS]" at bounding box center [313, 254] width 210 height 20
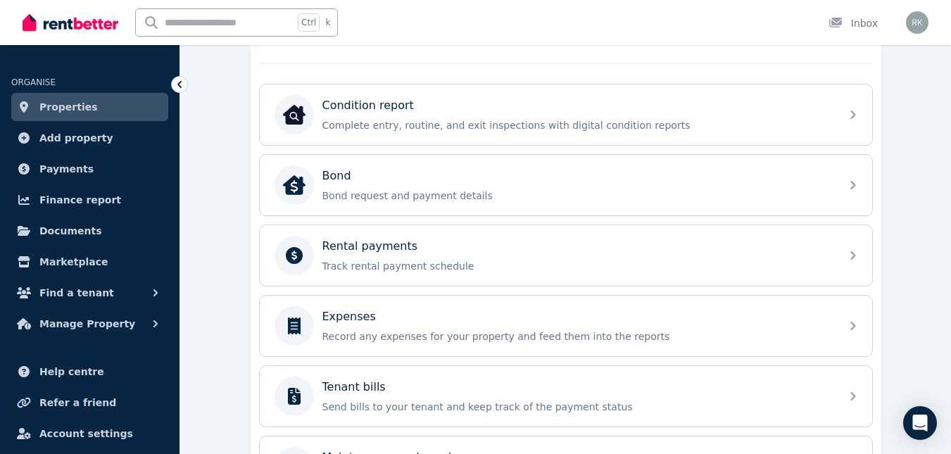
scroll to position [422, 0]
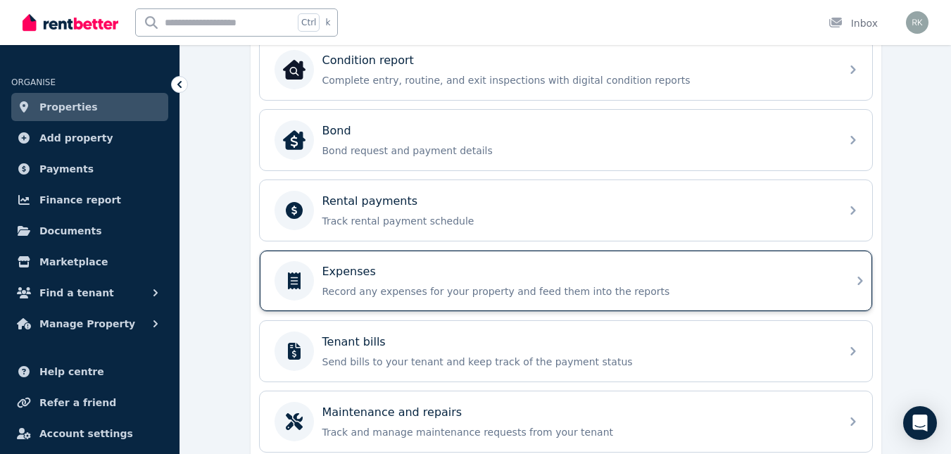
click at [343, 272] on p "Expenses" at bounding box center [348, 271] width 53 height 17
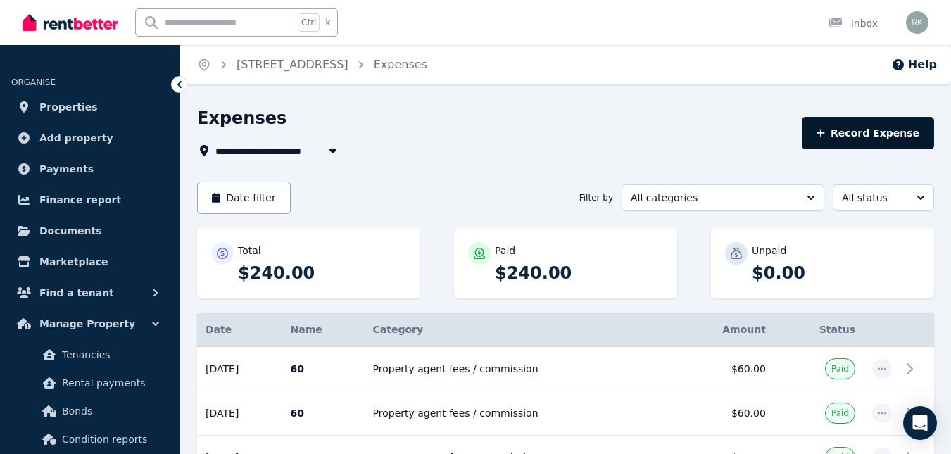
click at [882, 132] on button "Record Expense" at bounding box center [868, 133] width 132 height 32
select select "**********"
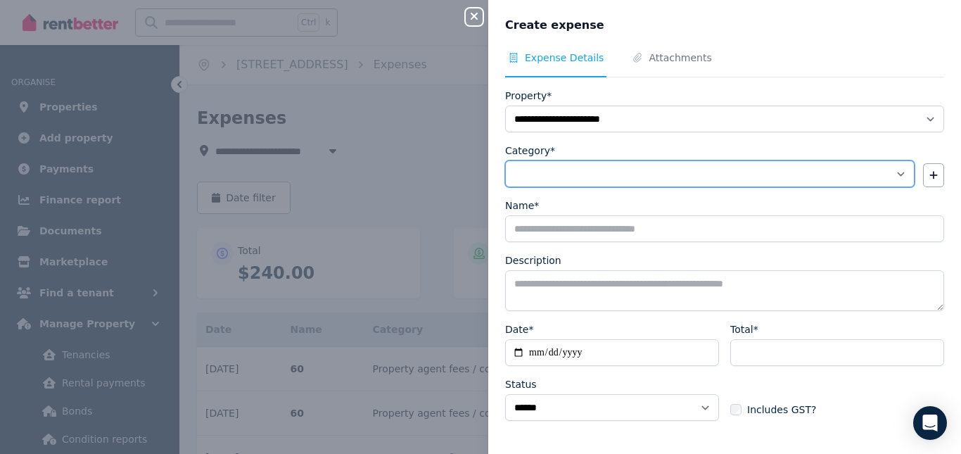
click at [891, 173] on select "**********" at bounding box center [710, 173] width 410 height 27
select select "**********"
click at [505, 160] on select "**********" at bounding box center [710, 173] width 410 height 27
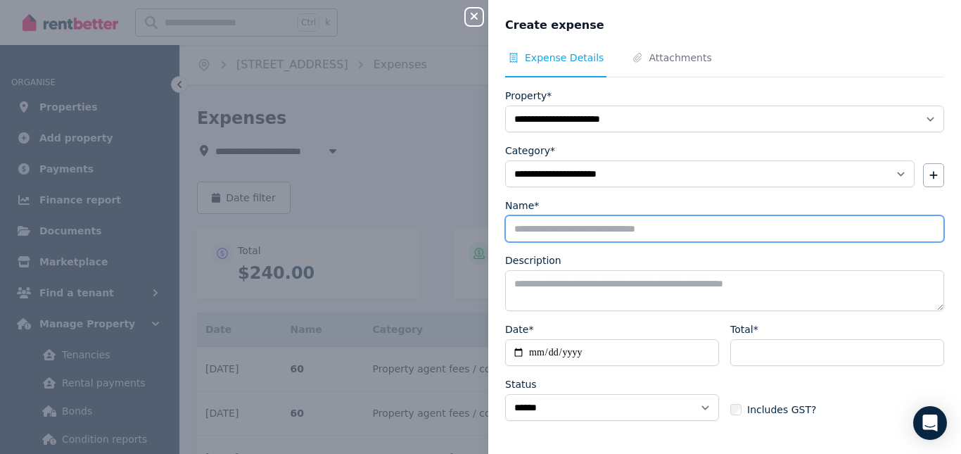
click at [547, 229] on input "Name*" at bounding box center [724, 228] width 439 height 27
type input "**"
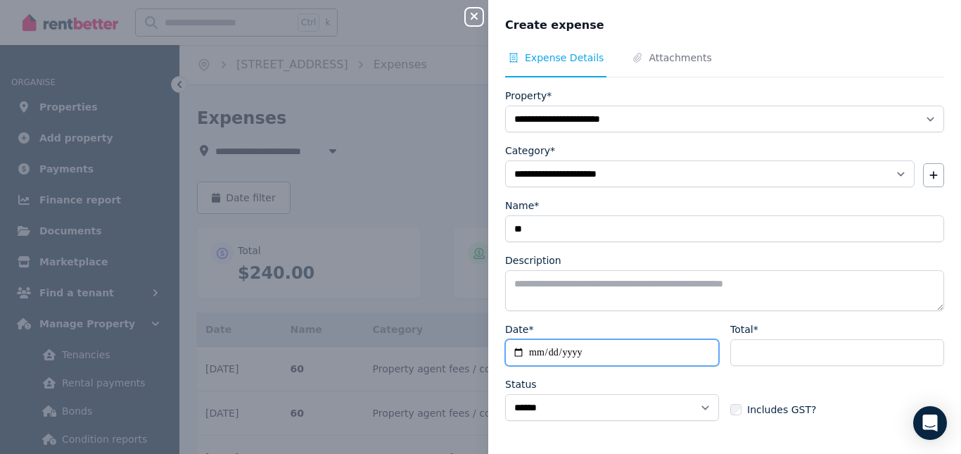
click at [517, 352] on input "Date*" at bounding box center [612, 352] width 214 height 27
type input "**********"
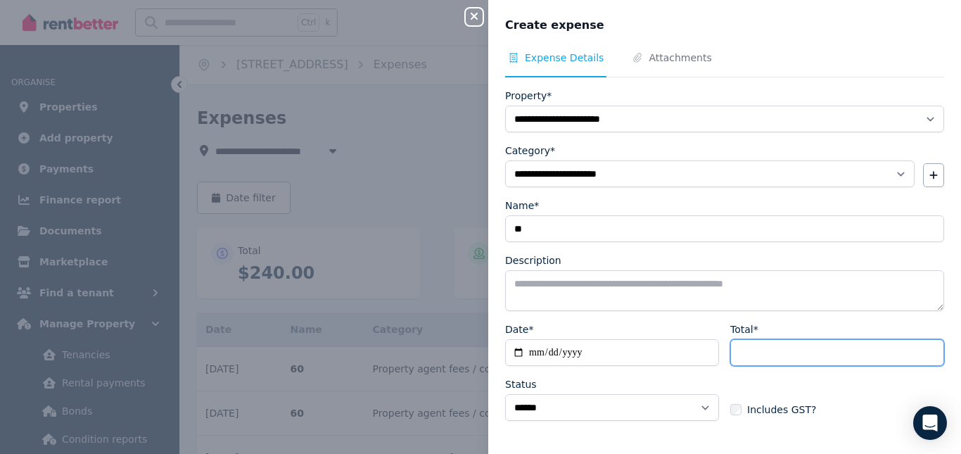
click at [745, 346] on input "Total*" at bounding box center [837, 352] width 214 height 27
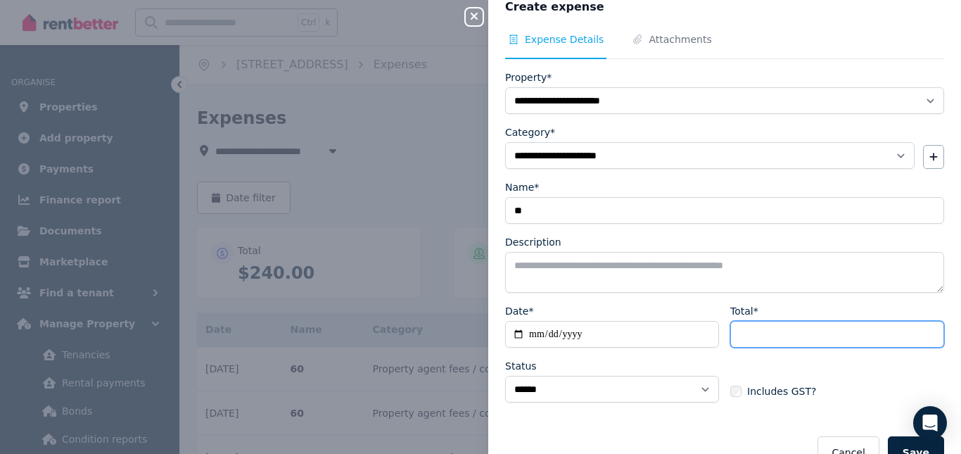
scroll to position [50, 0]
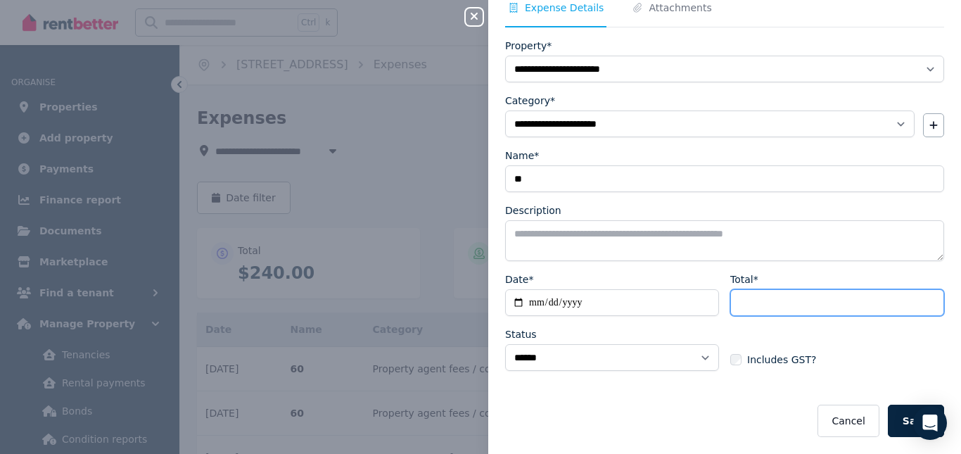
type input "**"
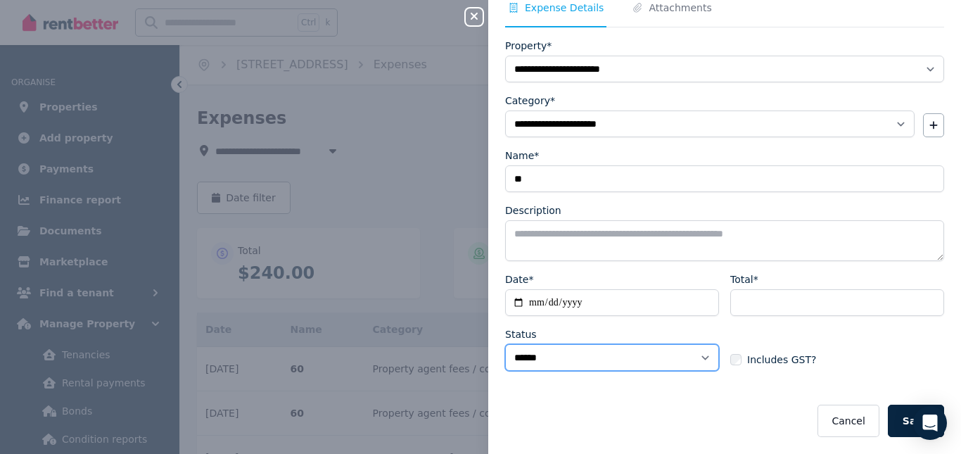
click at [699, 357] on select "****** ****" at bounding box center [612, 357] width 214 height 27
select select "**********"
click at [505, 344] on select "****** ****" at bounding box center [612, 357] width 214 height 27
click at [903, 418] on button "Save" at bounding box center [916, 421] width 56 height 32
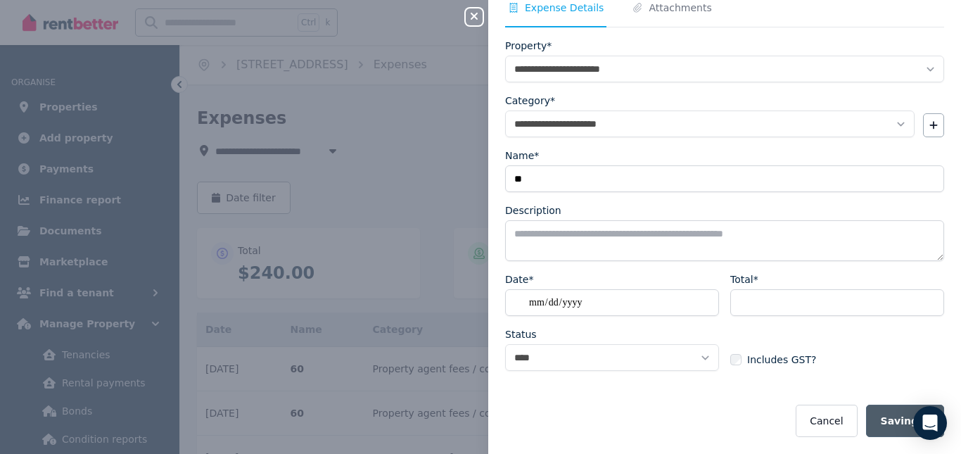
select select "**********"
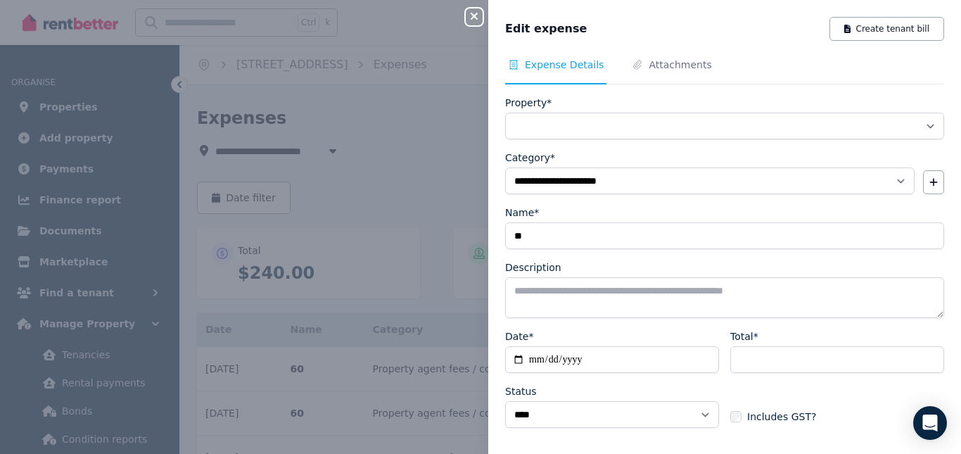
select select "**********"
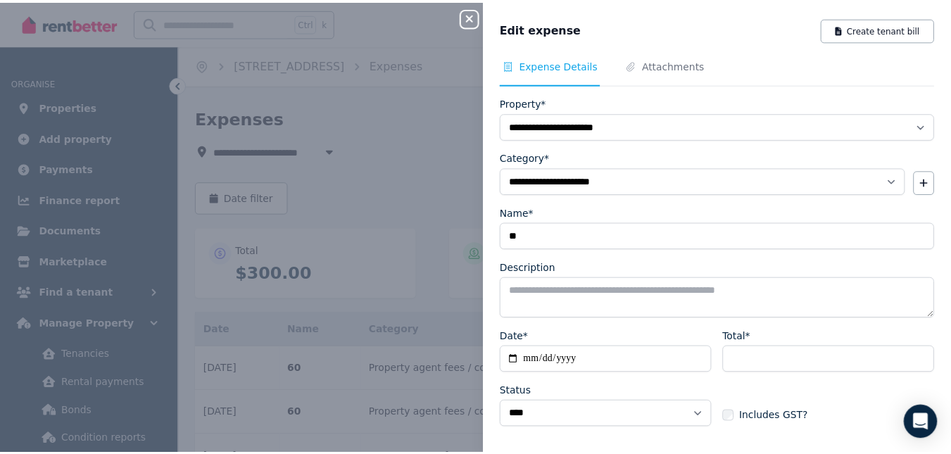
scroll to position [57, 0]
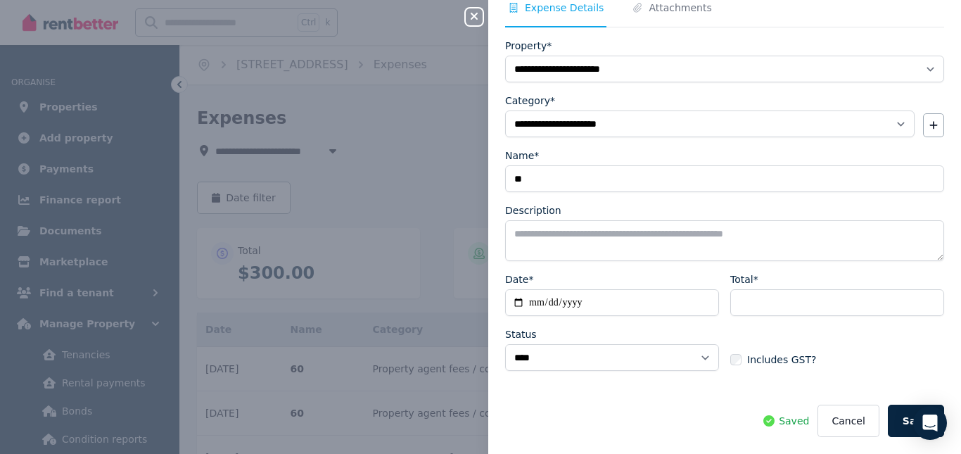
click at [463, 159] on div "**********" at bounding box center [480, 227] width 961 height 454
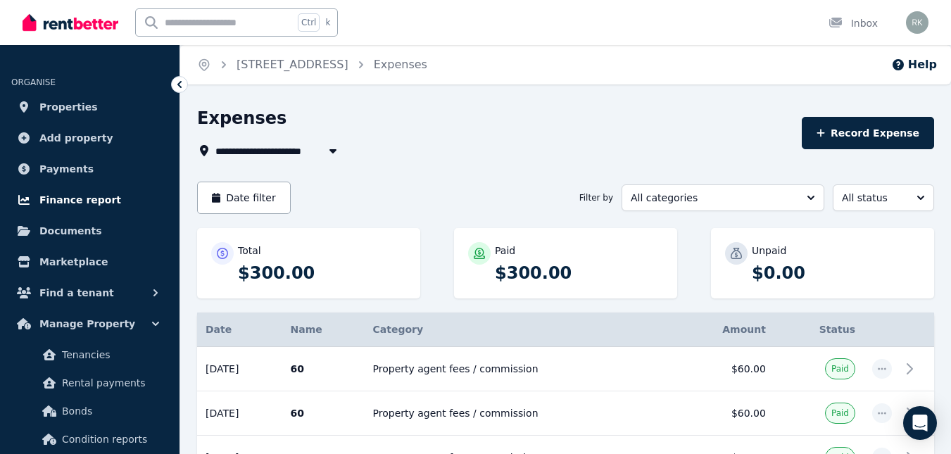
click at [96, 194] on span "Finance report" at bounding box center [80, 199] width 82 height 17
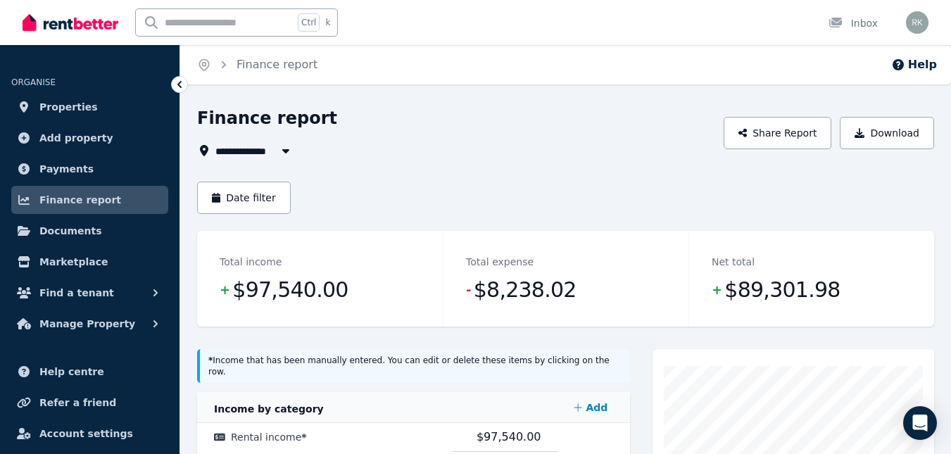
click at [285, 150] on icon "button" at bounding box center [285, 151] width 7 height 4
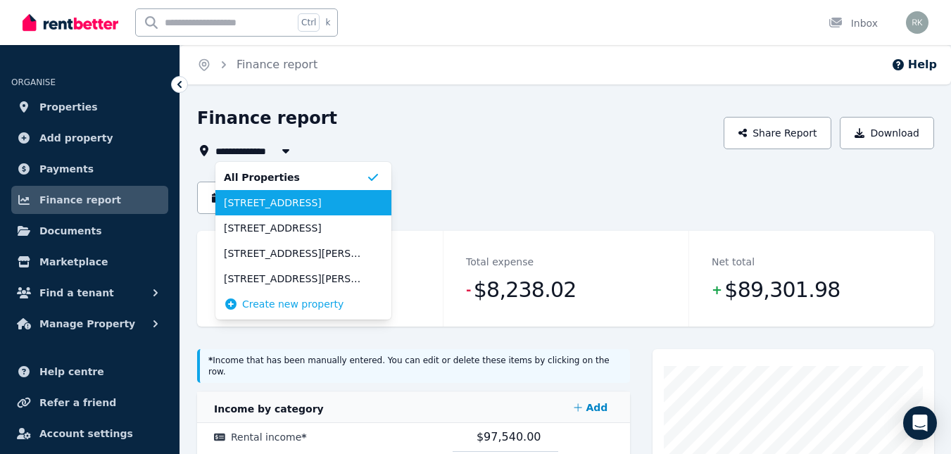
click at [248, 208] on span "[STREET_ADDRESS]" at bounding box center [295, 203] width 142 height 14
type input "**********"
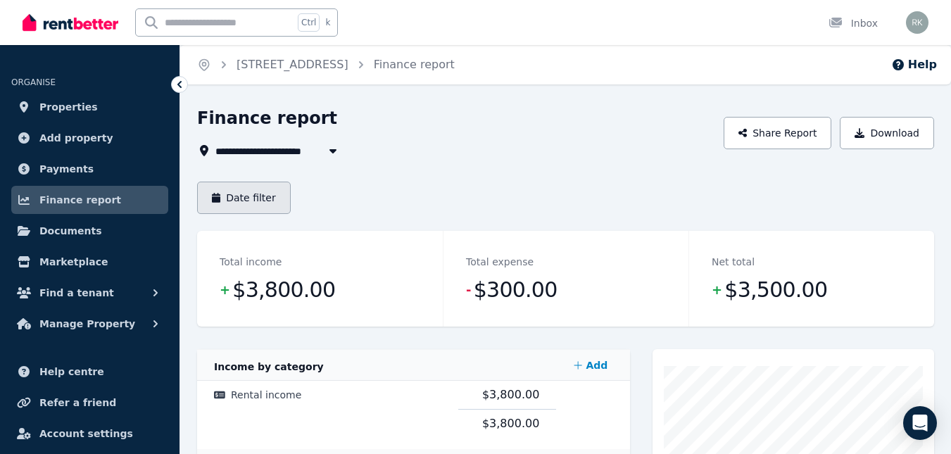
click at [249, 196] on button "Date filter" at bounding box center [244, 198] width 94 height 32
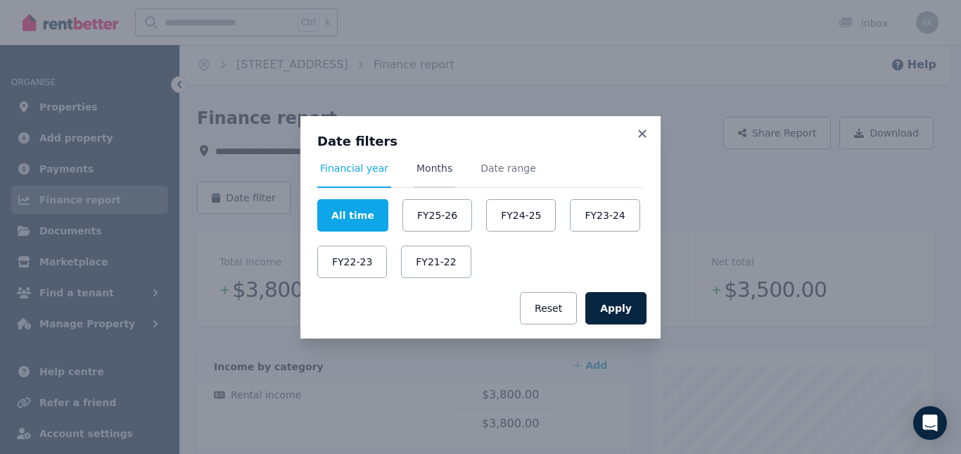
click at [420, 169] on span "Months" at bounding box center [435, 168] width 36 height 14
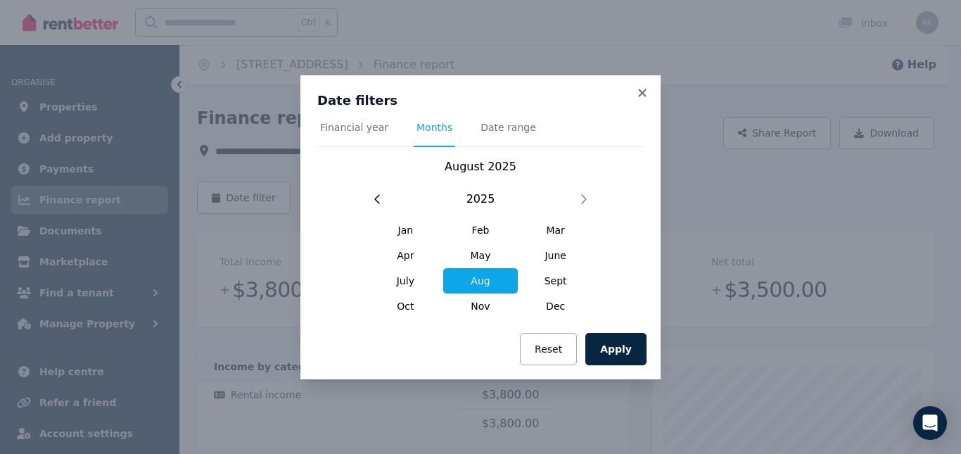
click at [480, 279] on span "Aug" at bounding box center [480, 280] width 75 height 25
click at [633, 341] on button "Apply" at bounding box center [615, 349] width 61 height 32
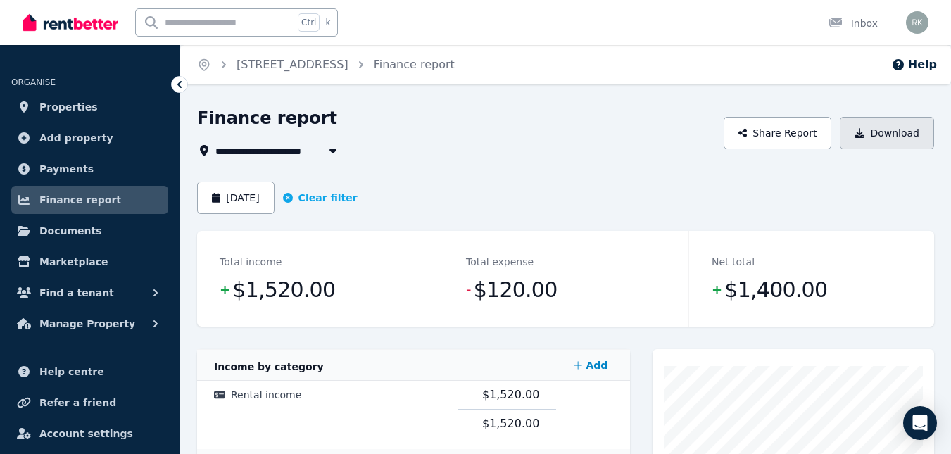
click at [864, 134] on icon "button" at bounding box center [859, 133] width 10 height 10
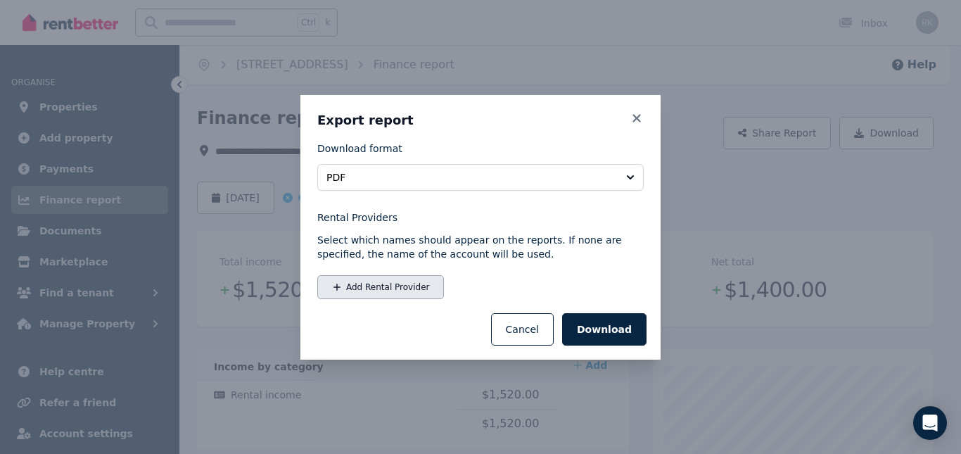
click at [336, 286] on icon "button" at bounding box center [337, 287] width 10 height 10
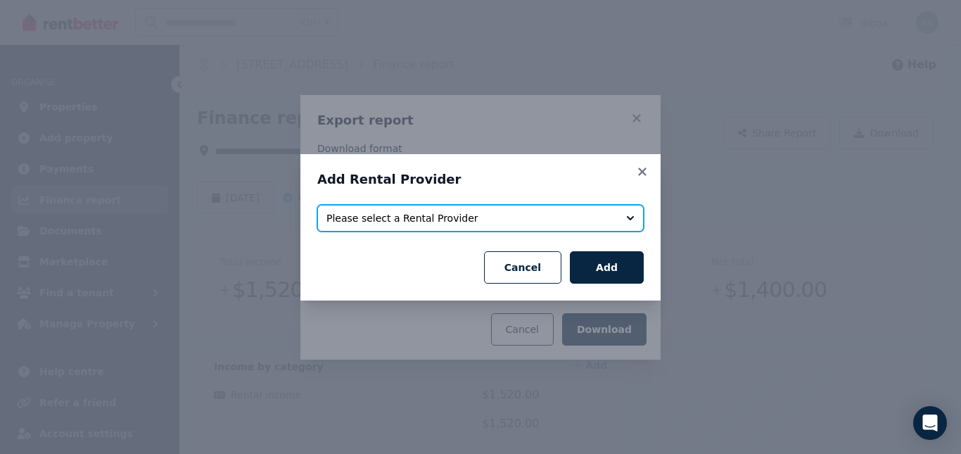
click at [631, 218] on button "Please select a Rental Provider" at bounding box center [480, 218] width 327 height 27
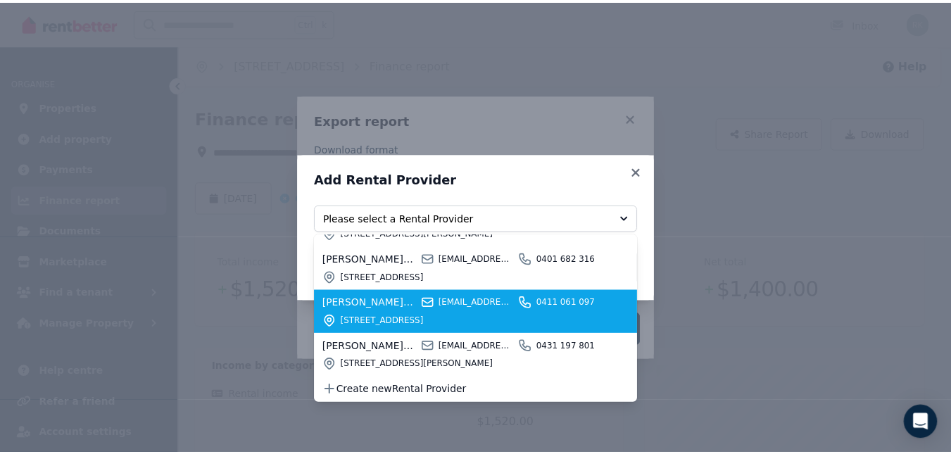
scroll to position [106, 0]
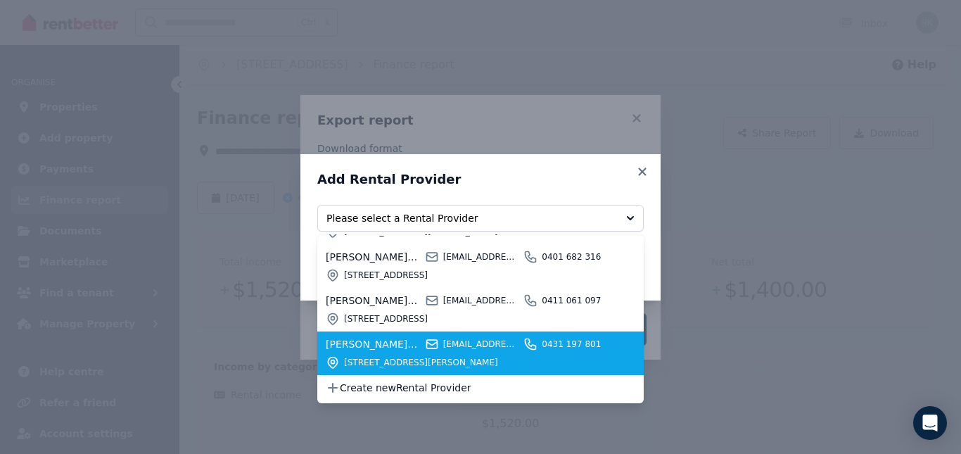
click at [469, 345] on span "[EMAIL_ADDRESS][DOMAIN_NAME]" at bounding box center [481, 343] width 77 height 11
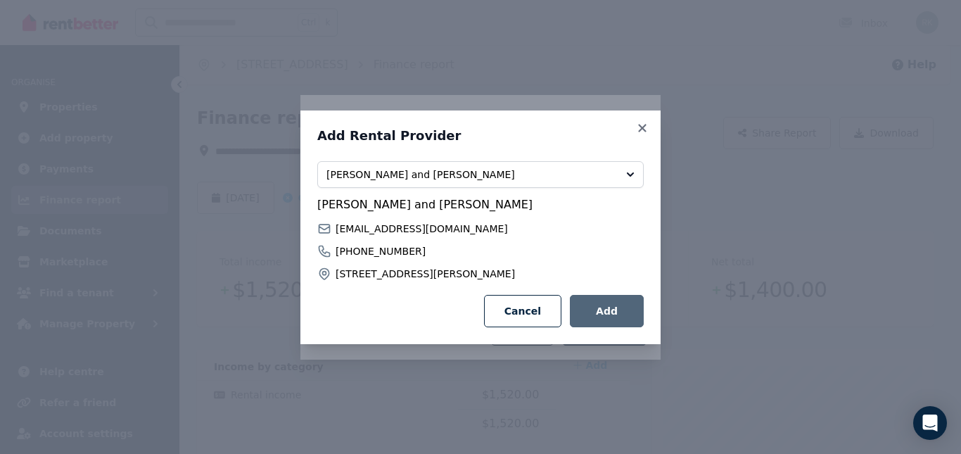
click at [601, 310] on button "Add" at bounding box center [607, 311] width 74 height 32
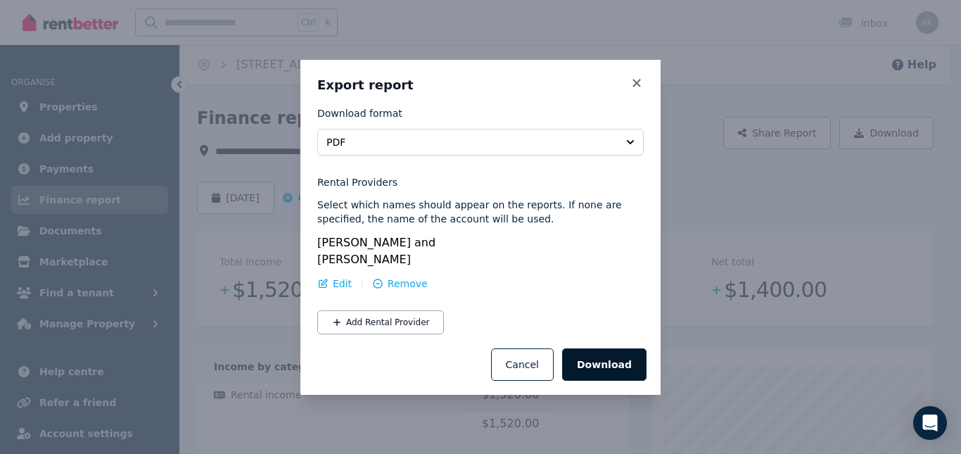
click at [604, 362] on button "Download" at bounding box center [604, 364] width 84 height 32
